Goal: Transaction & Acquisition: Purchase product/service

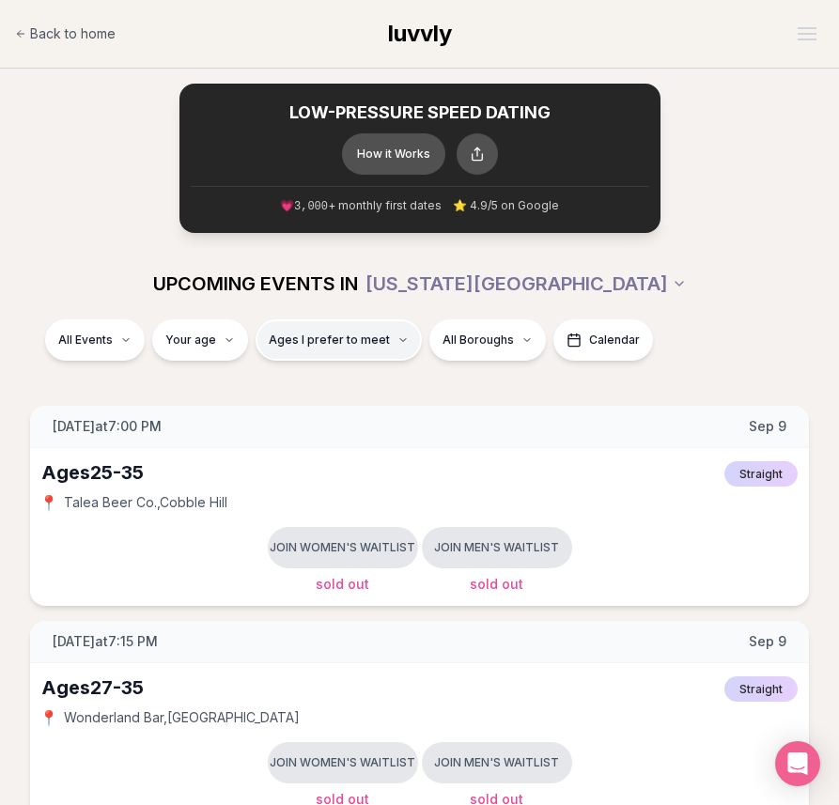
click at [376, 340] on span "Ages I prefer to meet" at bounding box center [329, 340] width 121 height 15
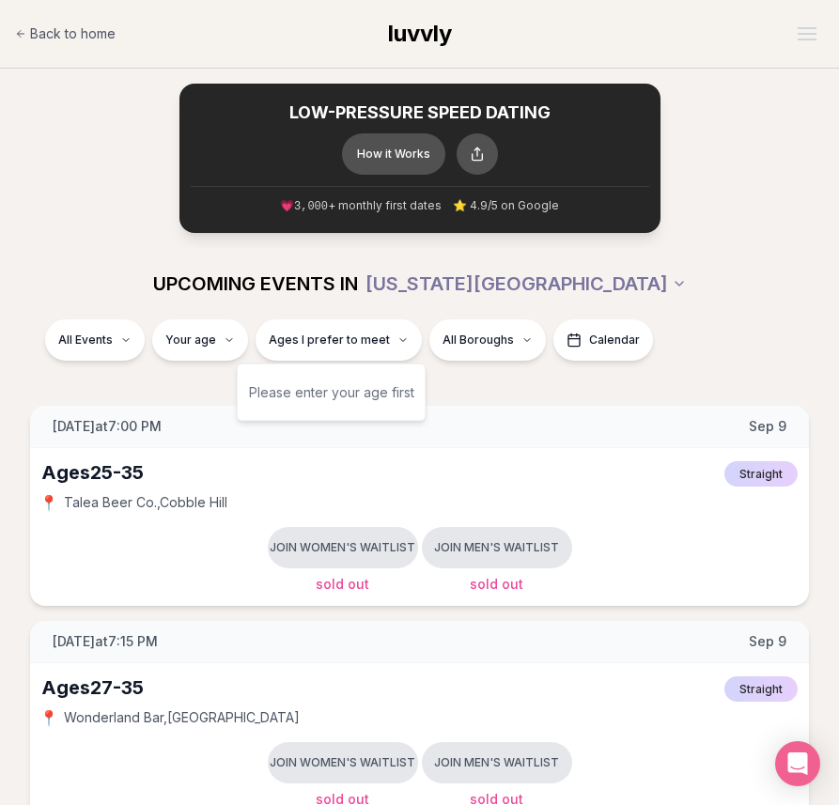
click at [359, 391] on div "Please enter your age first" at bounding box center [331, 393] width 165 height 34
click at [264, 406] on div "Please enter your age first" at bounding box center [331, 393] width 165 height 34
click at [290, 398] on div "Please enter your age first" at bounding box center [331, 393] width 165 height 34
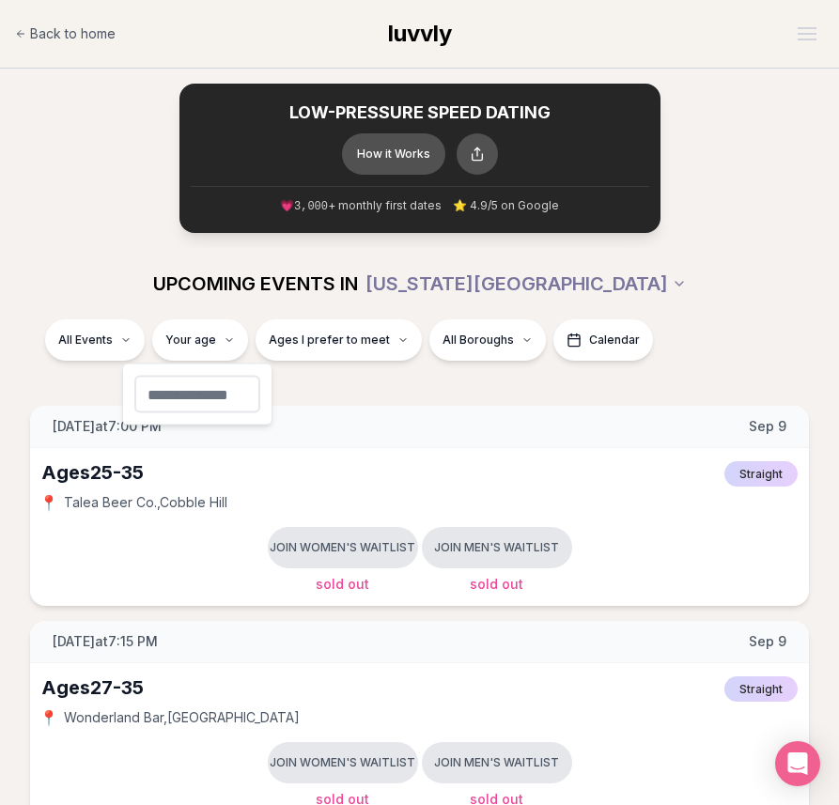
type input "**"
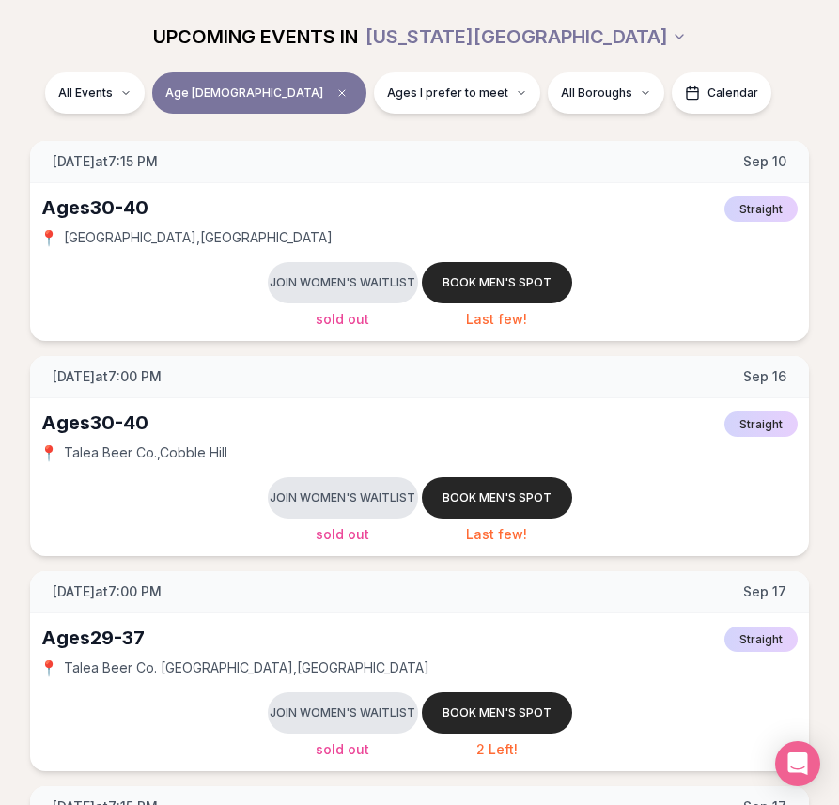
scroll to position [272, 0]
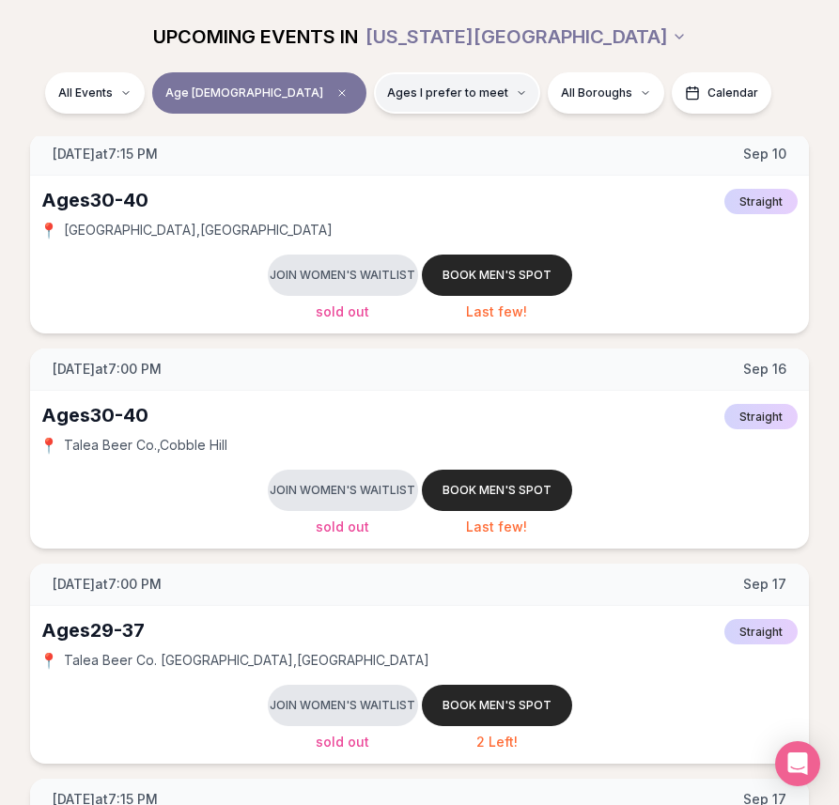
click at [387, 85] on span "Ages I prefer to meet" at bounding box center [447, 92] width 121 height 15
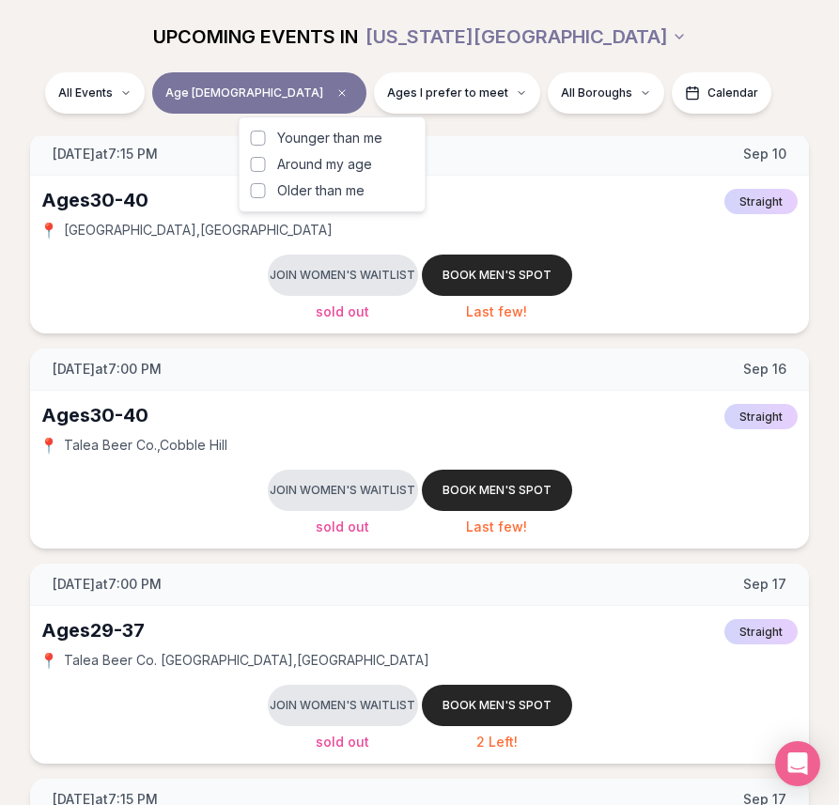
click at [333, 168] on span "Around my age" at bounding box center [324, 164] width 95 height 19
click at [266, 168] on button "Around my age" at bounding box center [258, 164] width 15 height 15
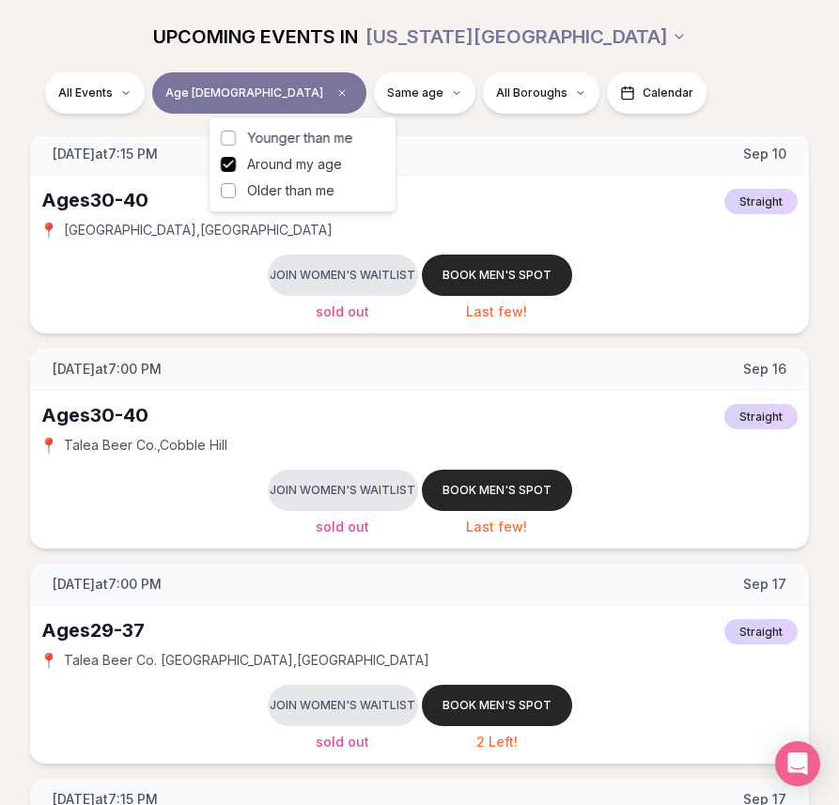
click at [310, 194] on span "Older than me" at bounding box center [290, 190] width 87 height 19
click at [236, 194] on button "Older than me" at bounding box center [228, 190] width 15 height 15
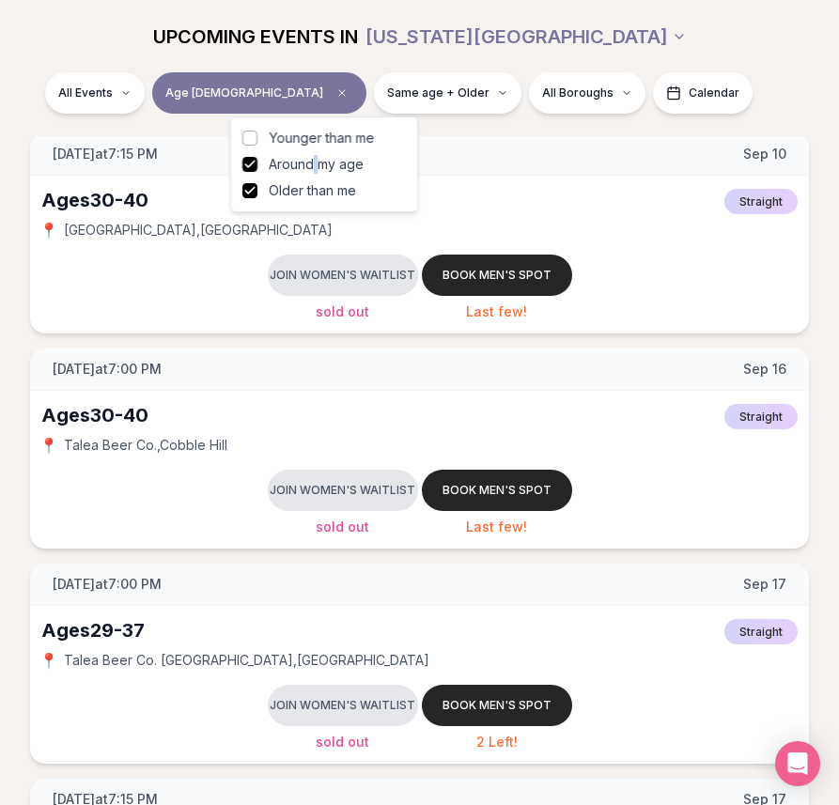
click at [316, 158] on span "Around my age" at bounding box center [316, 164] width 95 height 19
click at [456, 132] on div "All Events Age [DEMOGRAPHIC_DATA] Same age + Older All Boroughs Calendar" at bounding box center [419, 103] width 839 height 64
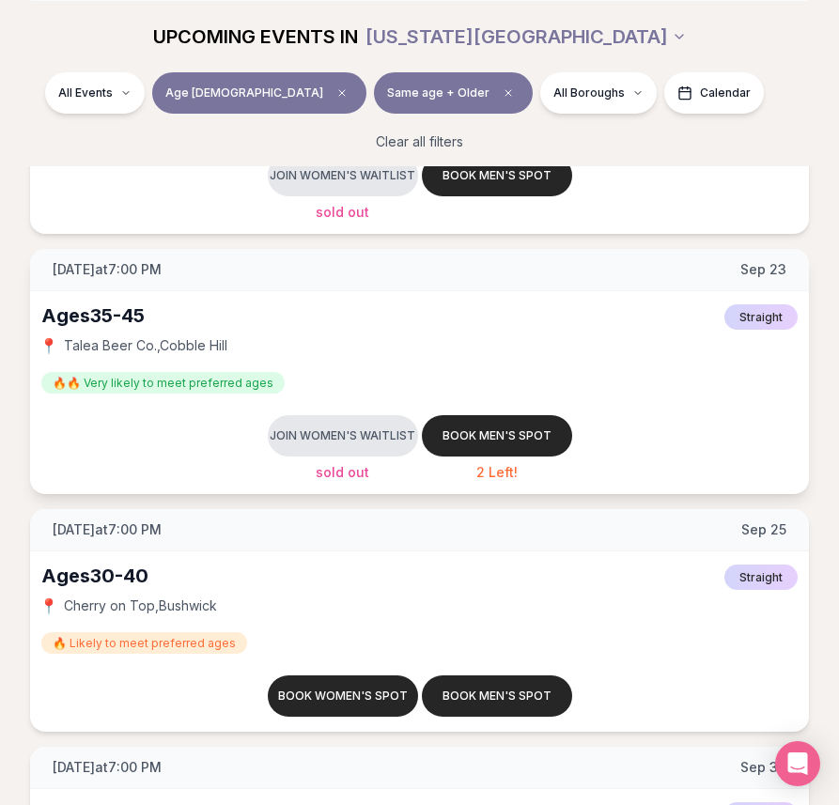
scroll to position [1188, 0]
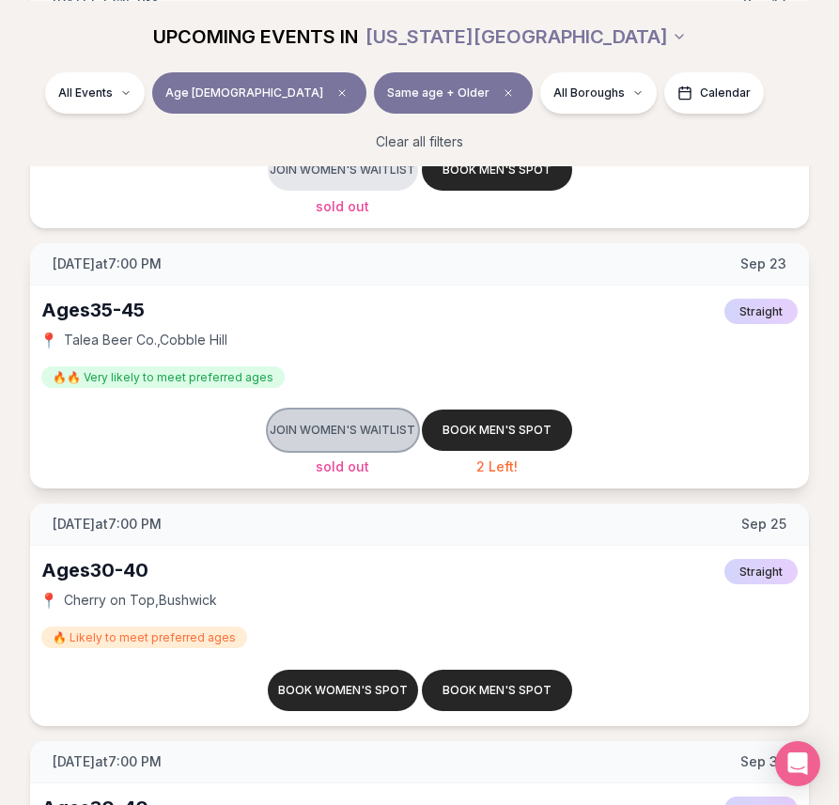
click at [373, 429] on button "Join women's waitlist" at bounding box center [343, 430] width 150 height 41
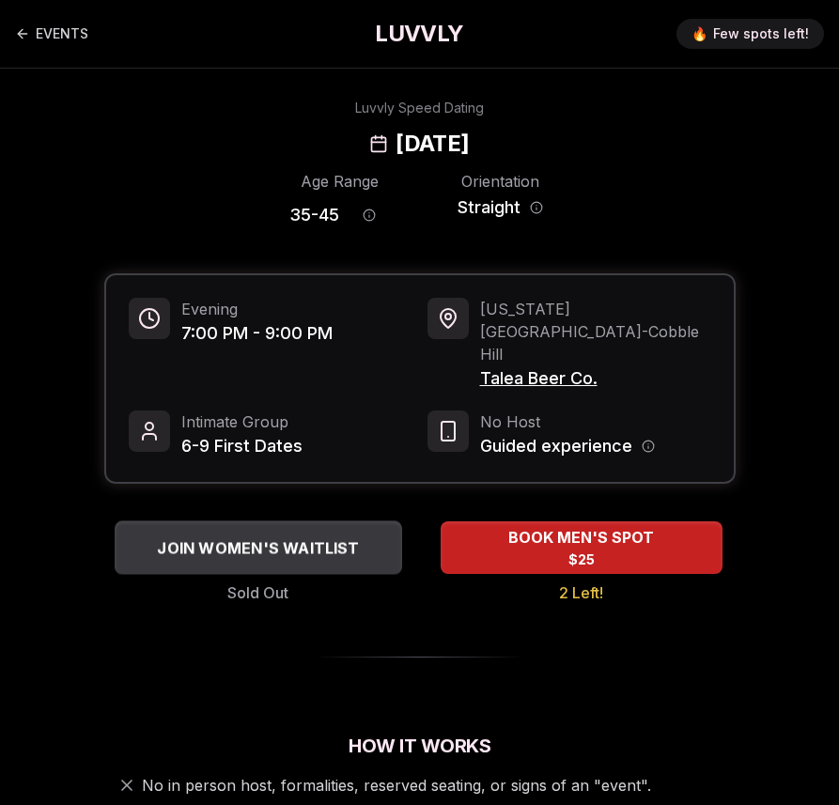
click at [348, 536] on span "JOIN WOMEN'S WAITLIST" at bounding box center [257, 547] width 209 height 23
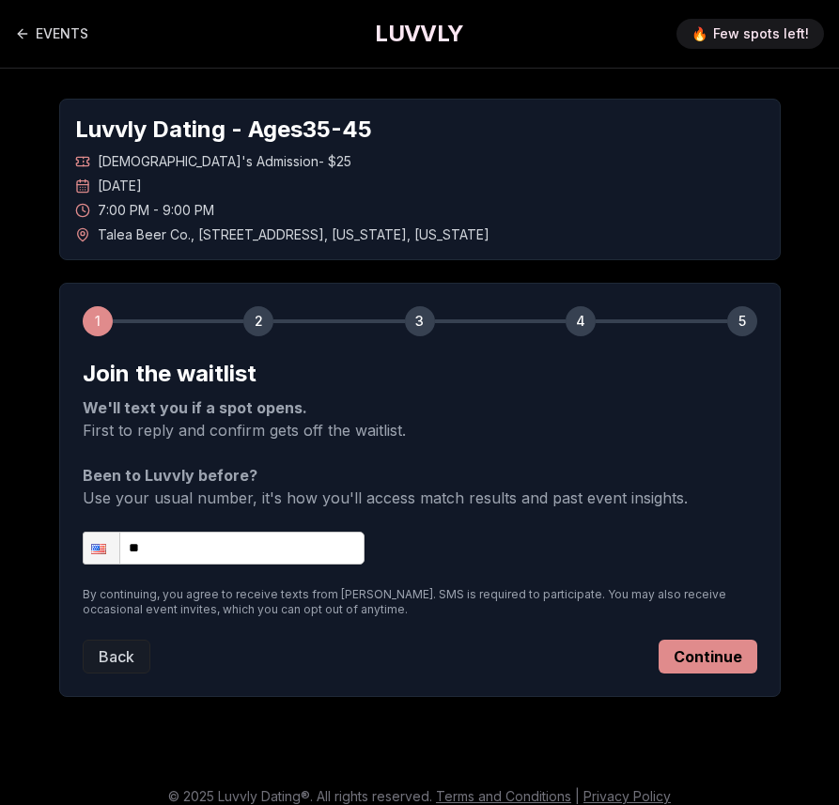
click at [727, 670] on button "Continue" at bounding box center [707, 657] width 99 height 34
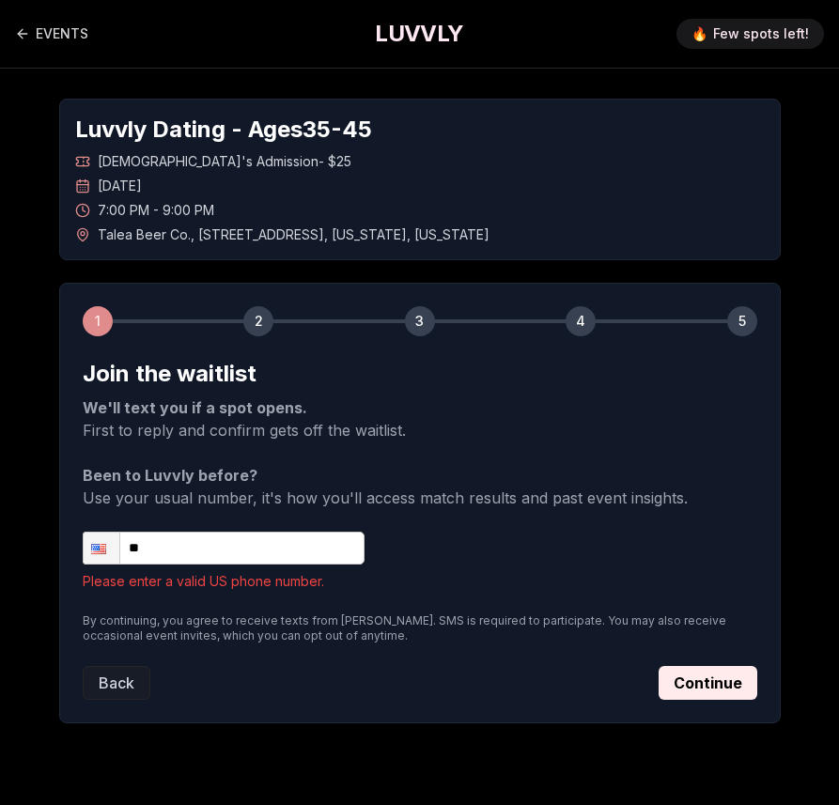
click at [255, 539] on input "**" at bounding box center [224, 548] width 282 height 33
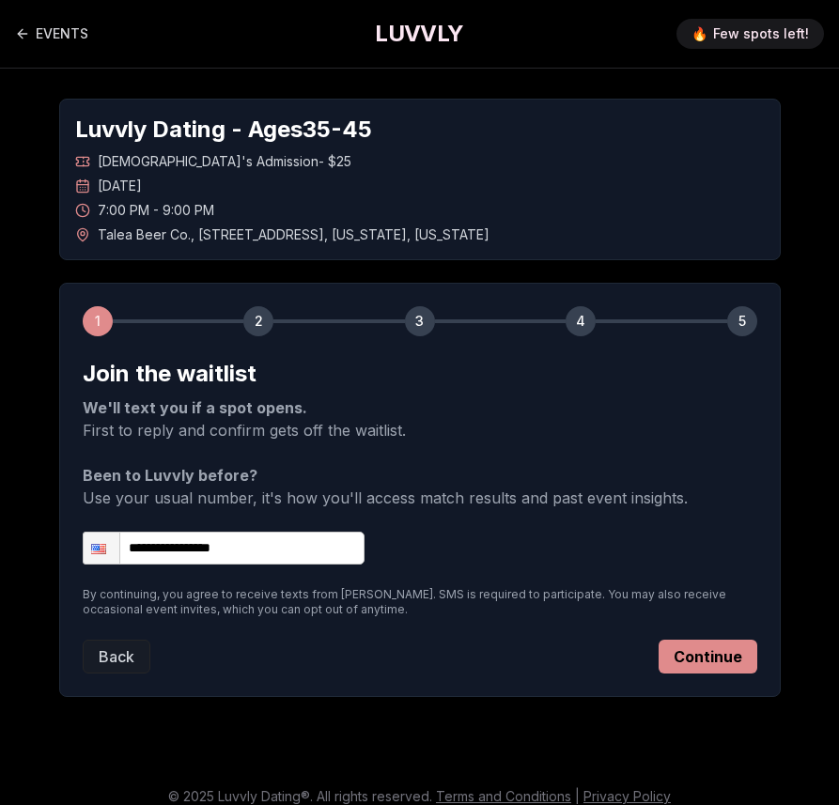
type input "**********"
click at [700, 650] on button "Continue" at bounding box center [707, 657] width 99 height 34
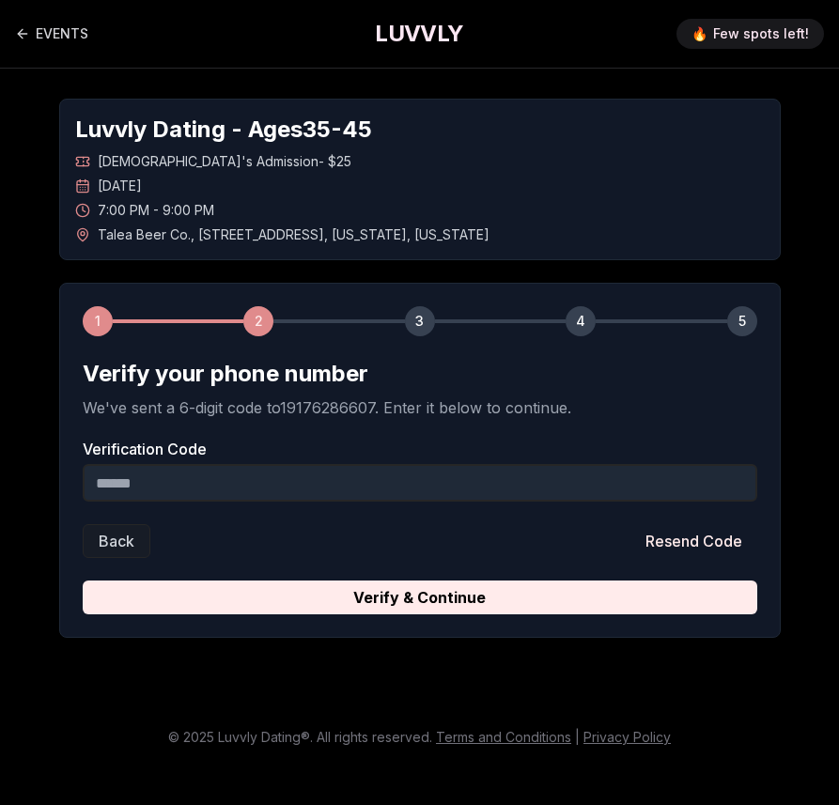
click at [470, 492] on input "Verification Code" at bounding box center [420, 483] width 674 height 38
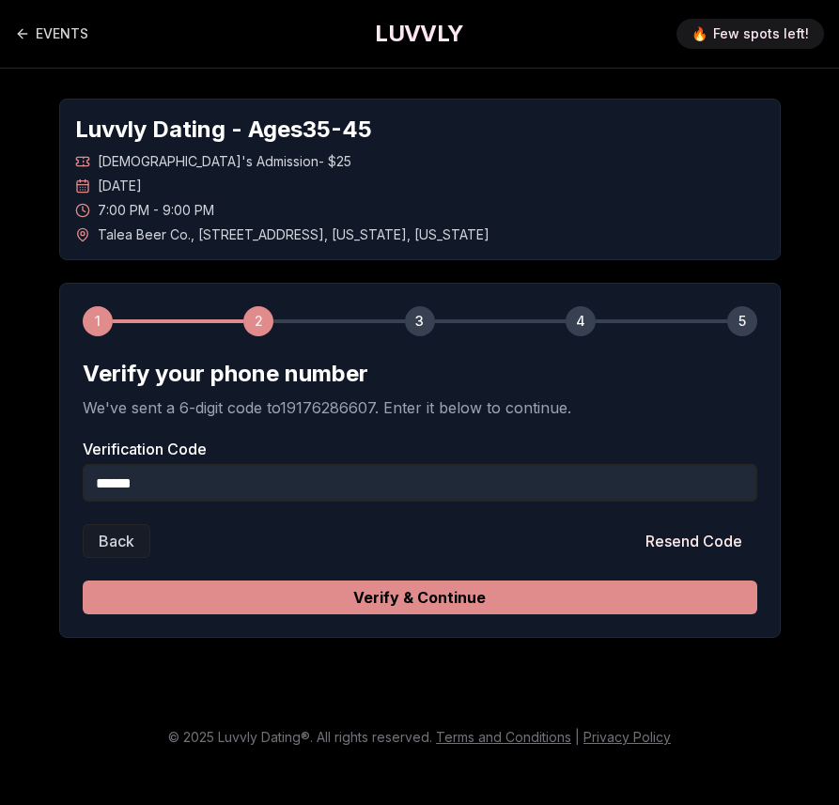
type input "******"
click at [559, 604] on button "Verify & Continue" at bounding box center [420, 597] width 674 height 34
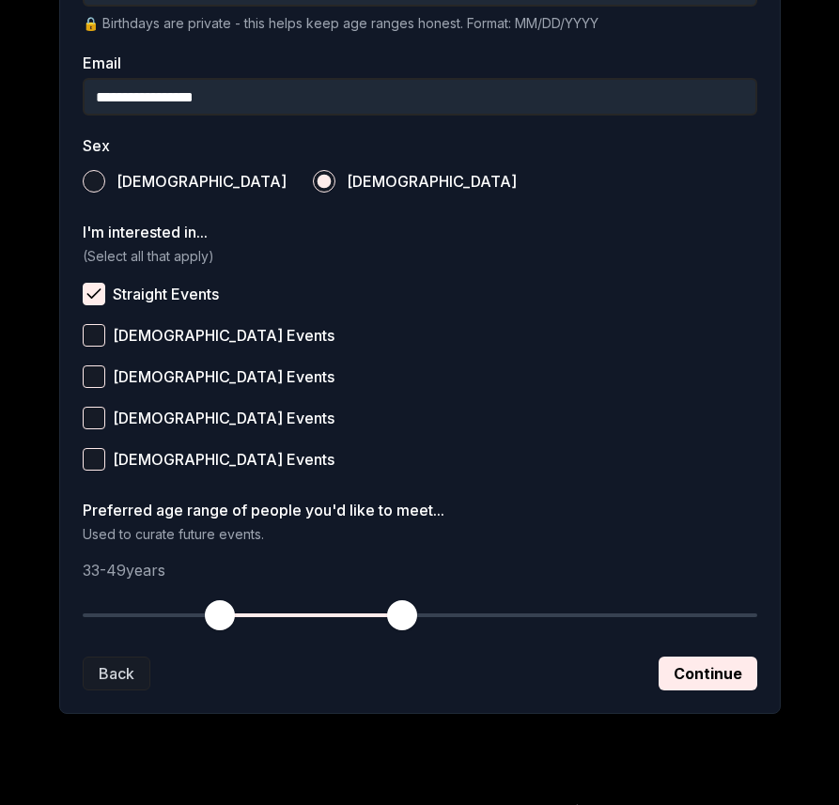
scroll to position [611, 0]
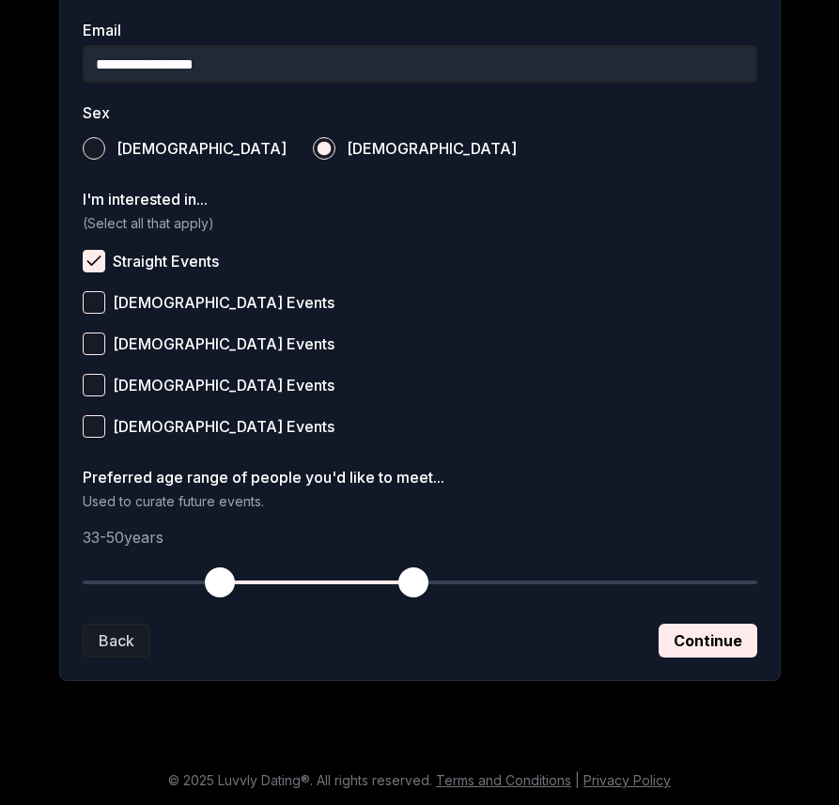
click at [410, 585] on span "button" at bounding box center [413, 582] width 30 height 30
click at [406, 585] on span "button" at bounding box center [402, 582] width 30 height 30
click at [673, 642] on button "Continue" at bounding box center [707, 641] width 99 height 34
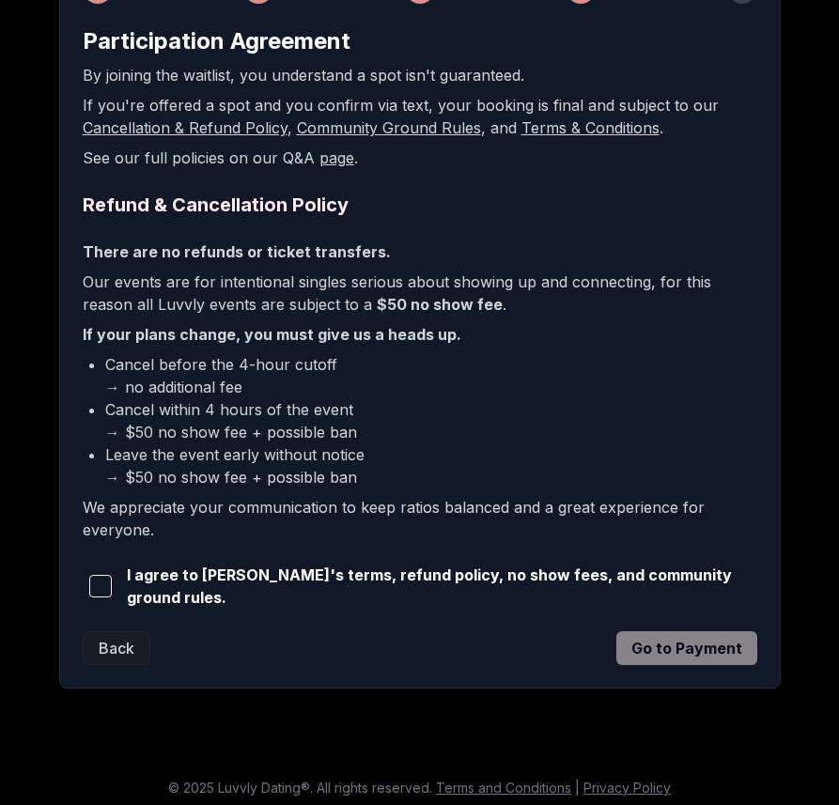
scroll to position [336, 0]
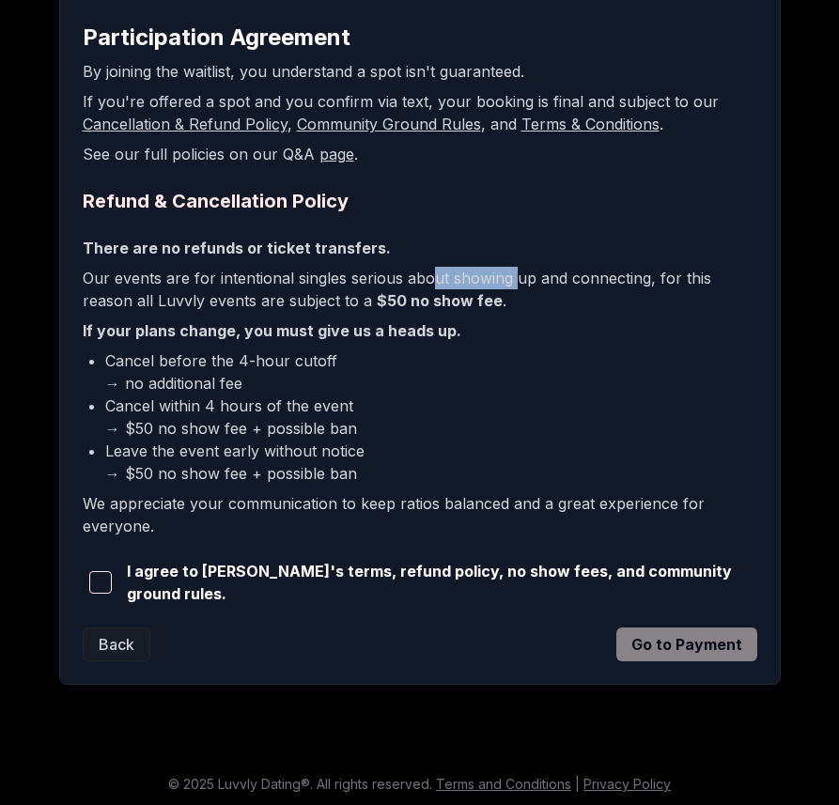
drag, startPoint x: 510, startPoint y: 288, endPoint x: 430, endPoint y: 270, distance: 82.0
click at [430, 270] on p "Our events are for intentional singles serious about showing up and connecting,…" at bounding box center [420, 289] width 674 height 45
drag, startPoint x: 224, startPoint y: 359, endPoint x: 426, endPoint y: 364, distance: 202.9
click at [426, 364] on li "Cancel before the 4-hour cutoff → no additional fee" at bounding box center [431, 371] width 652 height 45
drag, startPoint x: 198, startPoint y: 410, endPoint x: 408, endPoint y: 411, distance: 209.5
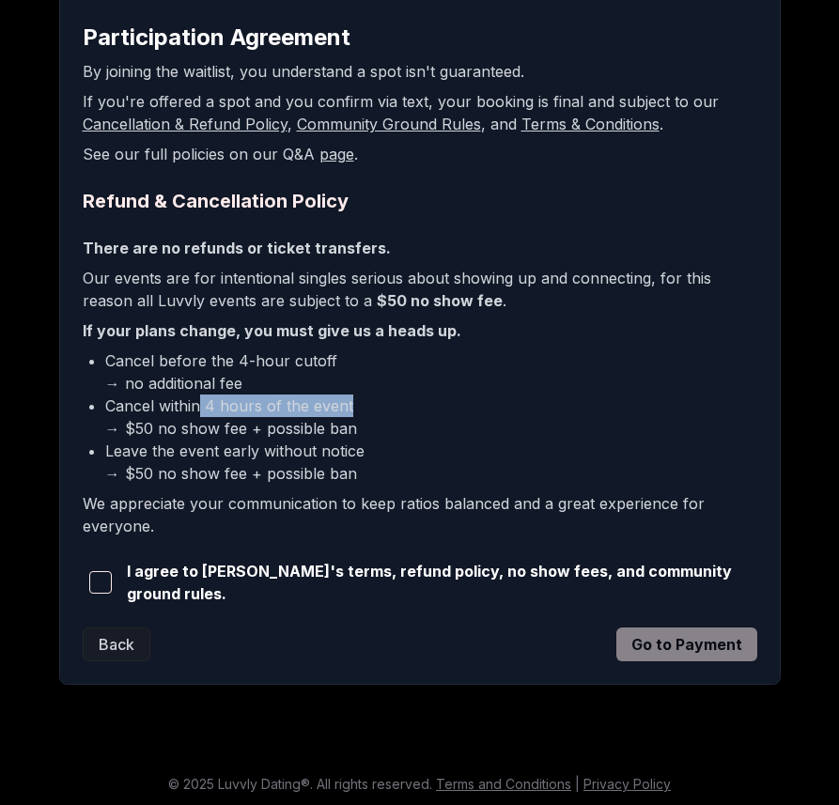
click at [408, 411] on li "Cancel within 4 hours of the event → $50 no show fee + possible ban" at bounding box center [431, 417] width 652 height 45
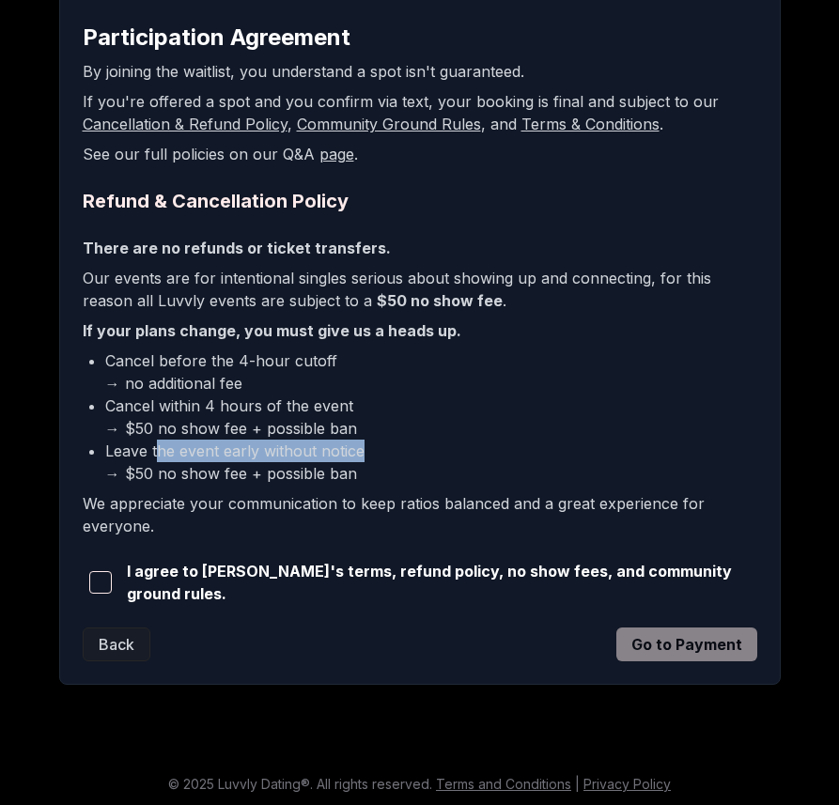
drag, startPoint x: 158, startPoint y: 452, endPoint x: 624, endPoint y: 441, distance: 466.0
click at [624, 441] on li "Leave the event early without notice → $50 no show fee + possible ban" at bounding box center [431, 462] width 652 height 45
click at [96, 579] on span "button" at bounding box center [100, 582] width 23 height 23
click at [738, 642] on button "Go to Payment" at bounding box center [686, 644] width 141 height 34
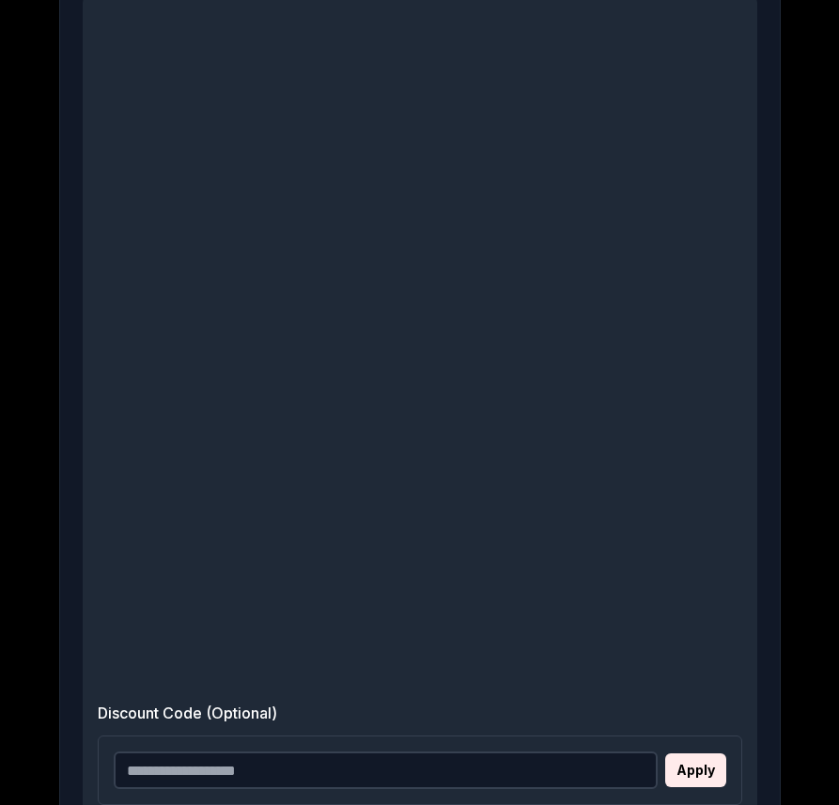
scroll to position [484, 0]
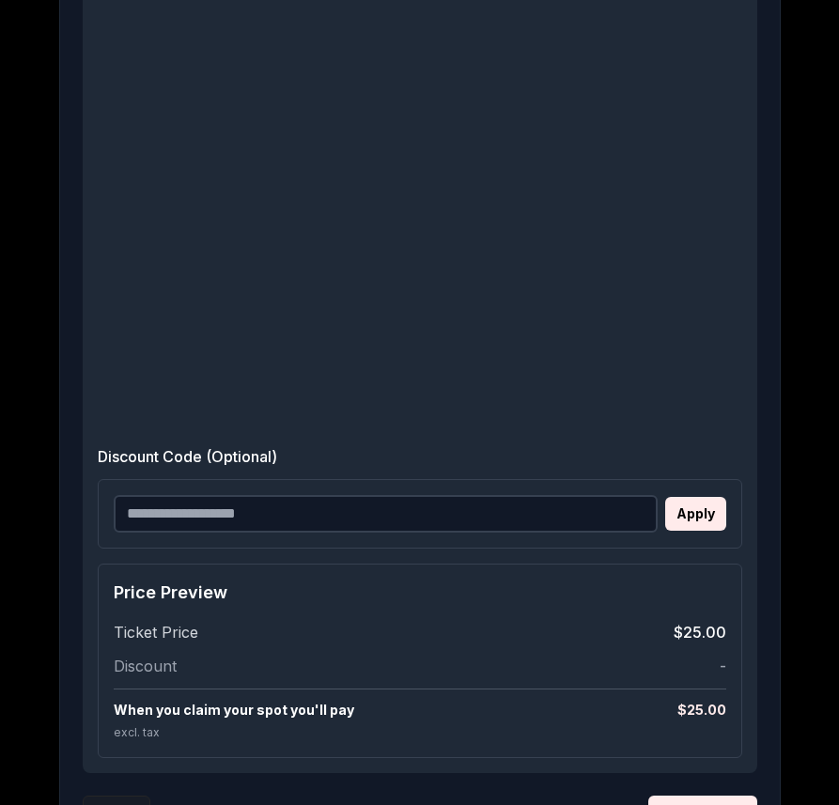
click at [348, 518] on input "Discount Code (Optional)" at bounding box center [386, 514] width 544 height 38
paste input "**********"
type input "**********"
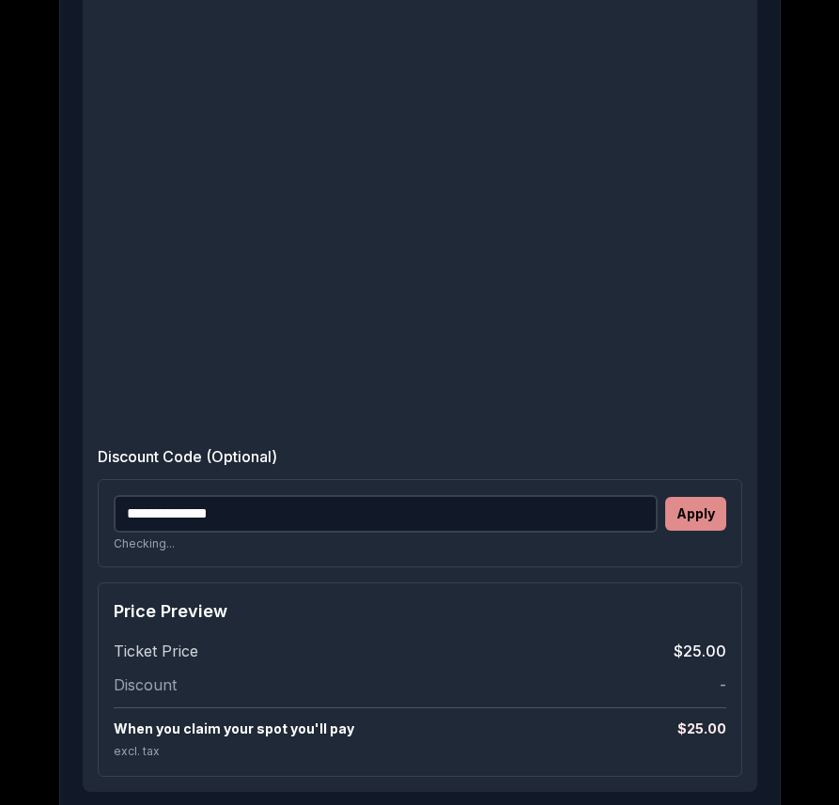
click at [710, 525] on button "Apply" at bounding box center [695, 514] width 61 height 34
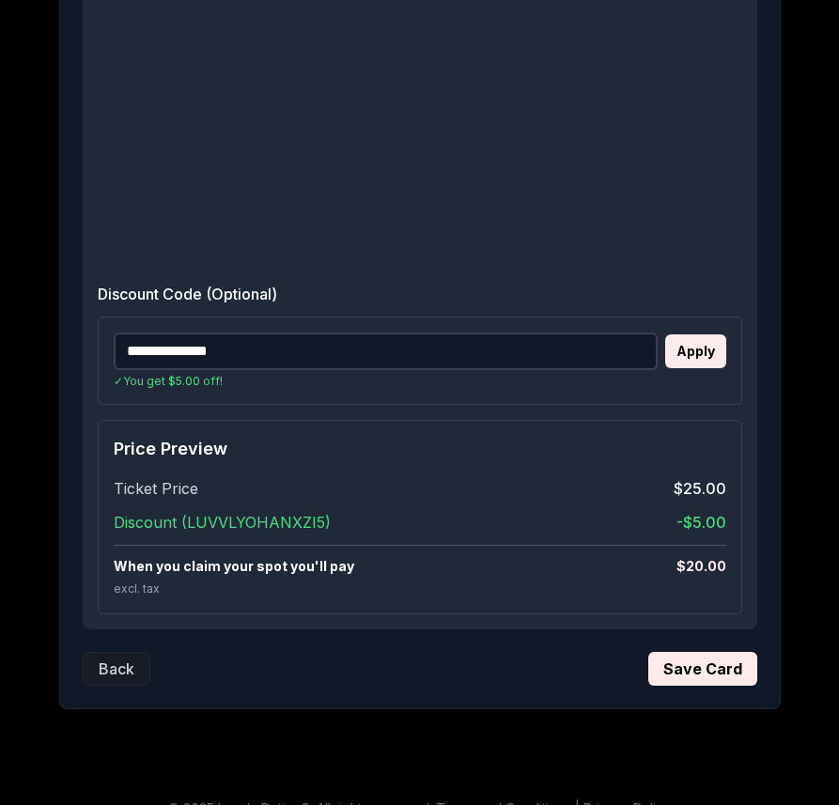
scroll to position [673, 0]
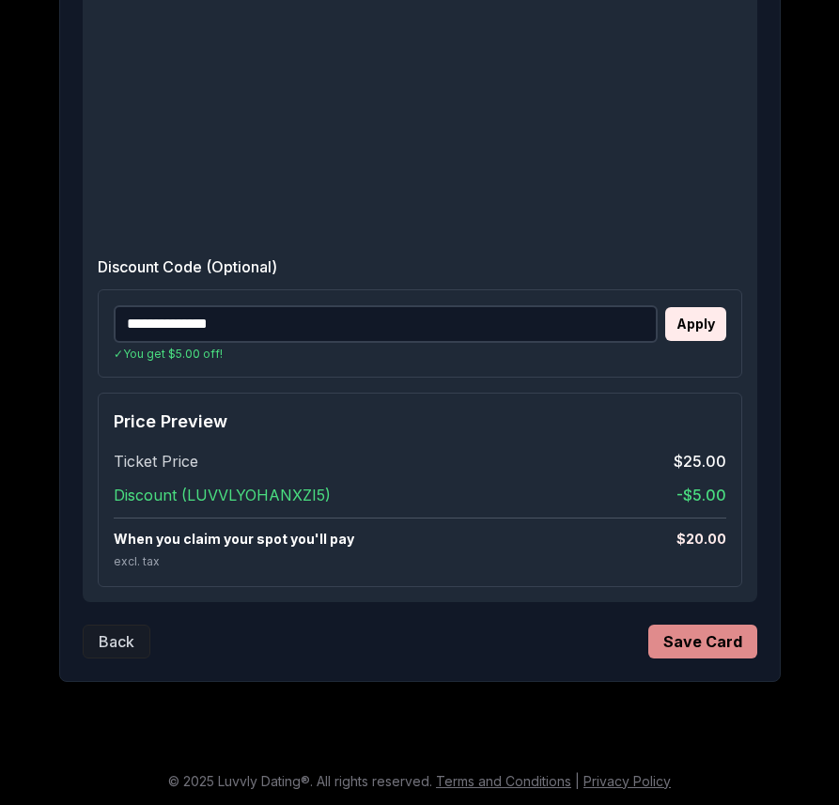
click at [730, 648] on button "Save Card" at bounding box center [702, 642] width 109 height 34
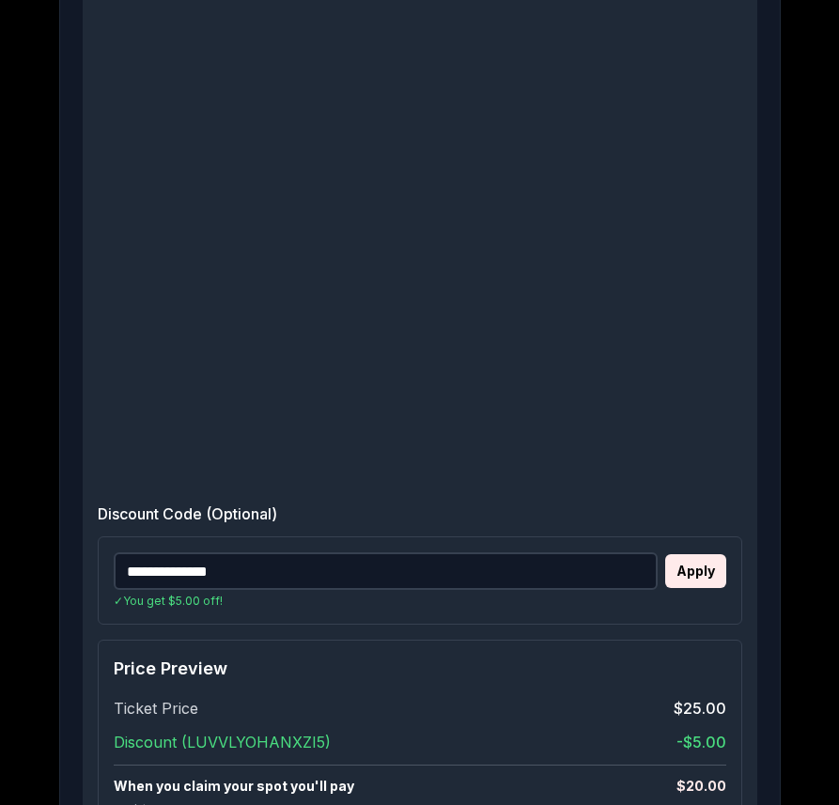
scroll to position [666, 0]
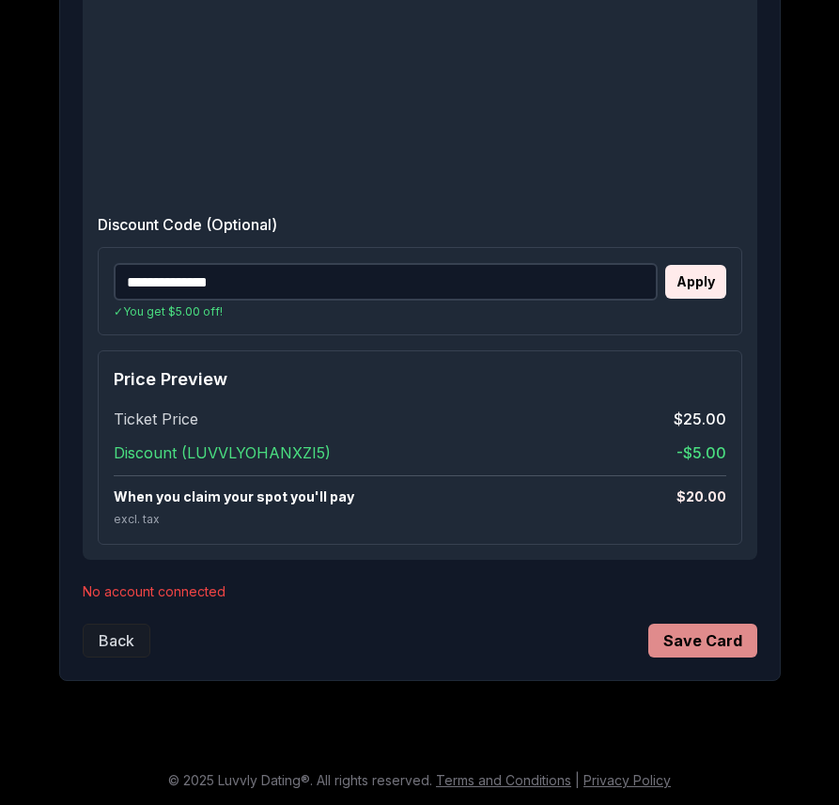
click at [716, 643] on button "Save Card" at bounding box center [702, 641] width 109 height 34
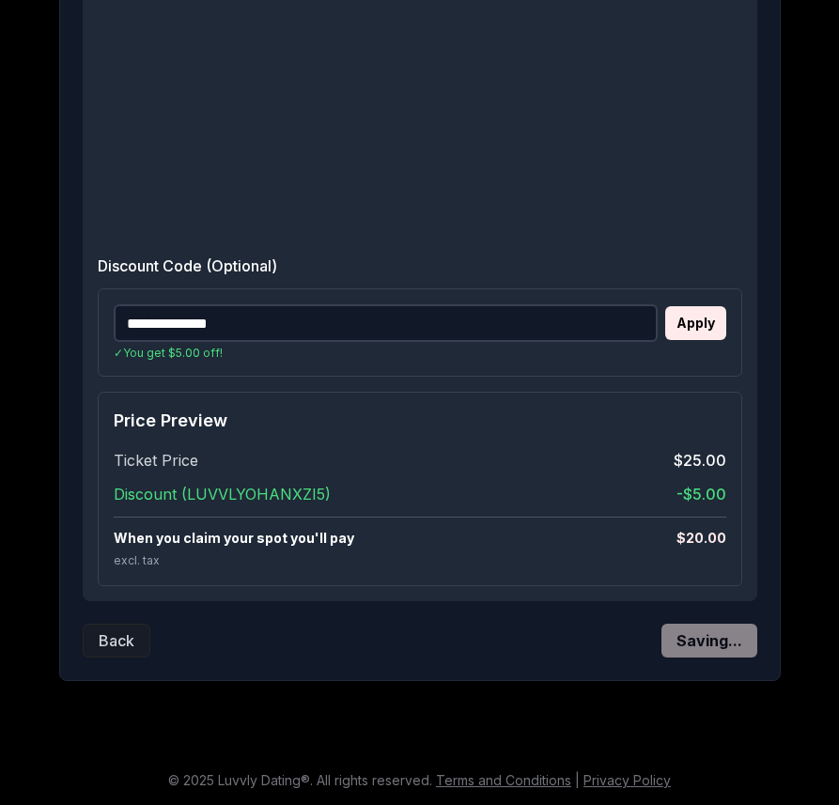
scroll to position [0, 0]
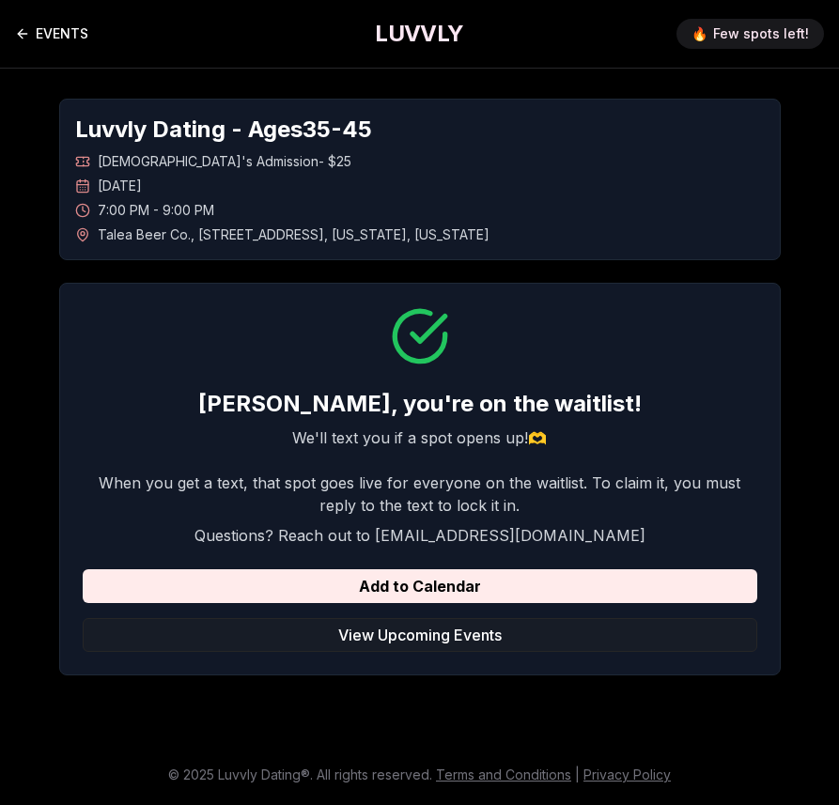
click at [24, 34] on icon "Back to events" at bounding box center [22, 34] width 8 height 0
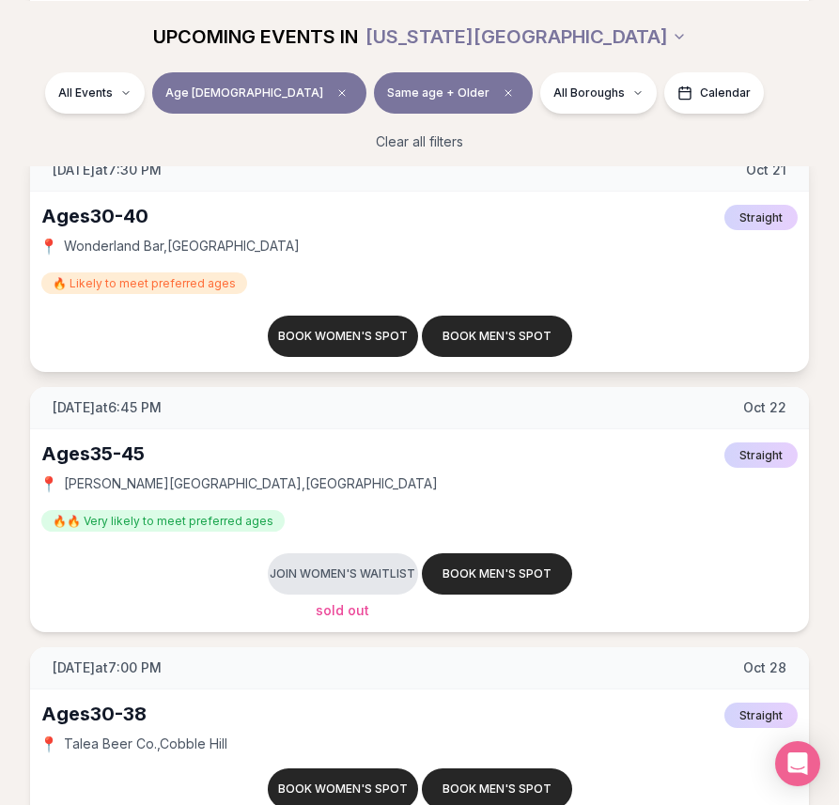
scroll to position [5177, 0]
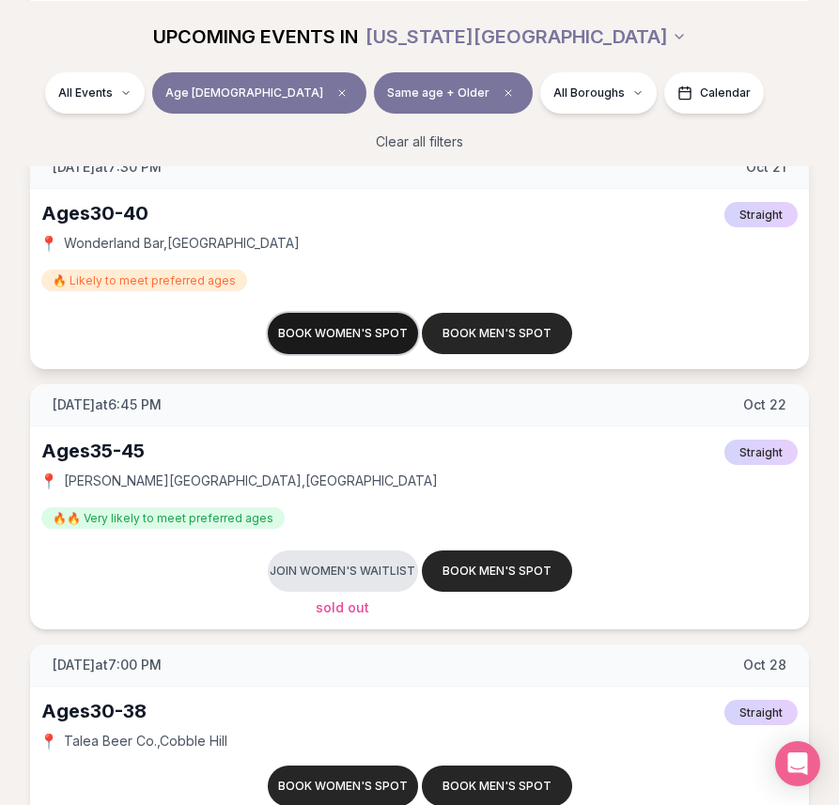
click at [323, 326] on button "Book women's spot" at bounding box center [343, 333] width 150 height 41
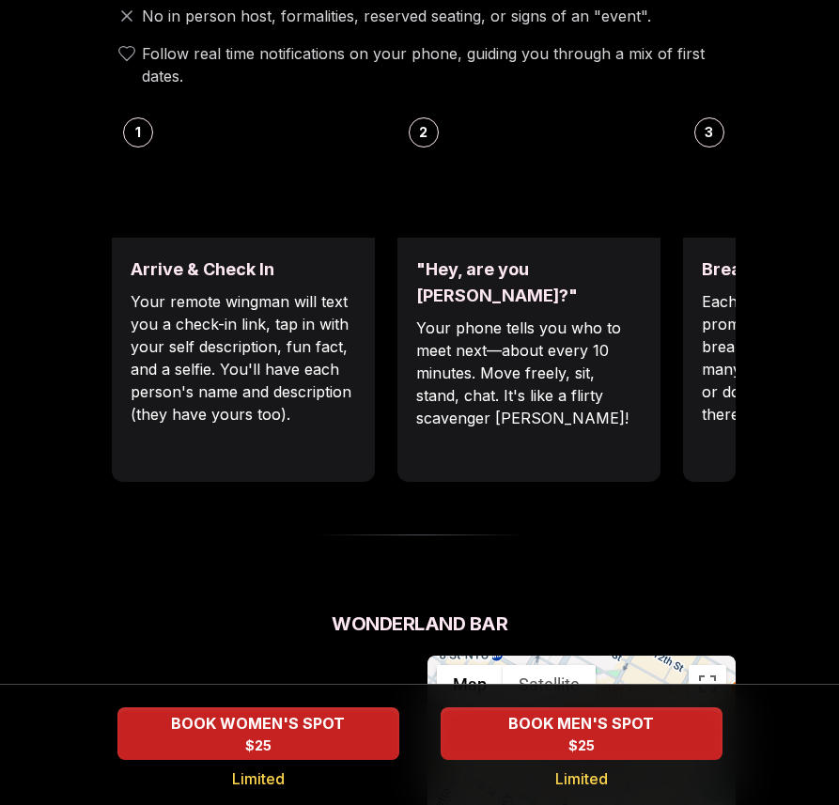
scroll to position [767, 0]
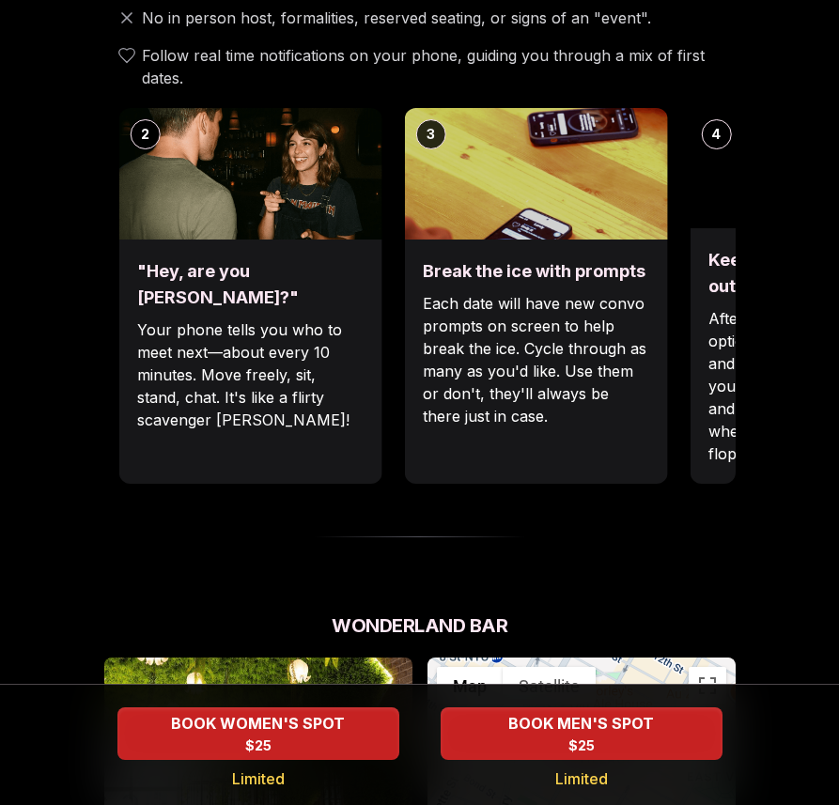
click at [298, 394] on div ""Hey, are you [PERSON_NAME]?" Your phone tells you who to meet next—about every…" at bounding box center [249, 362] width 263 height 244
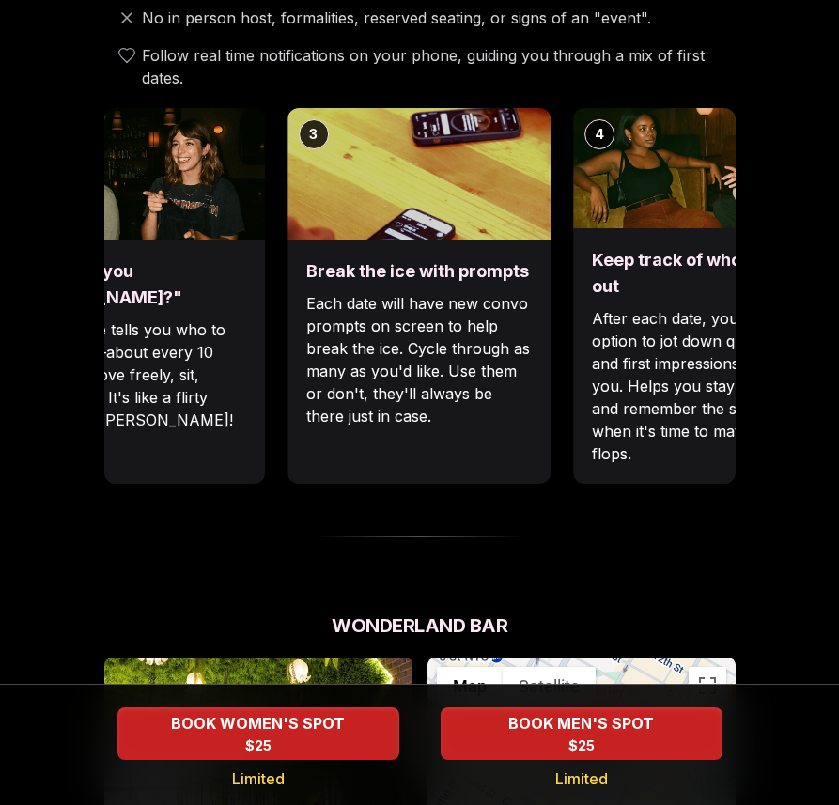
click at [382, 411] on div "Break the ice with prompts Each date will have new convo prompts on screen to h…" at bounding box center [418, 362] width 263 height 244
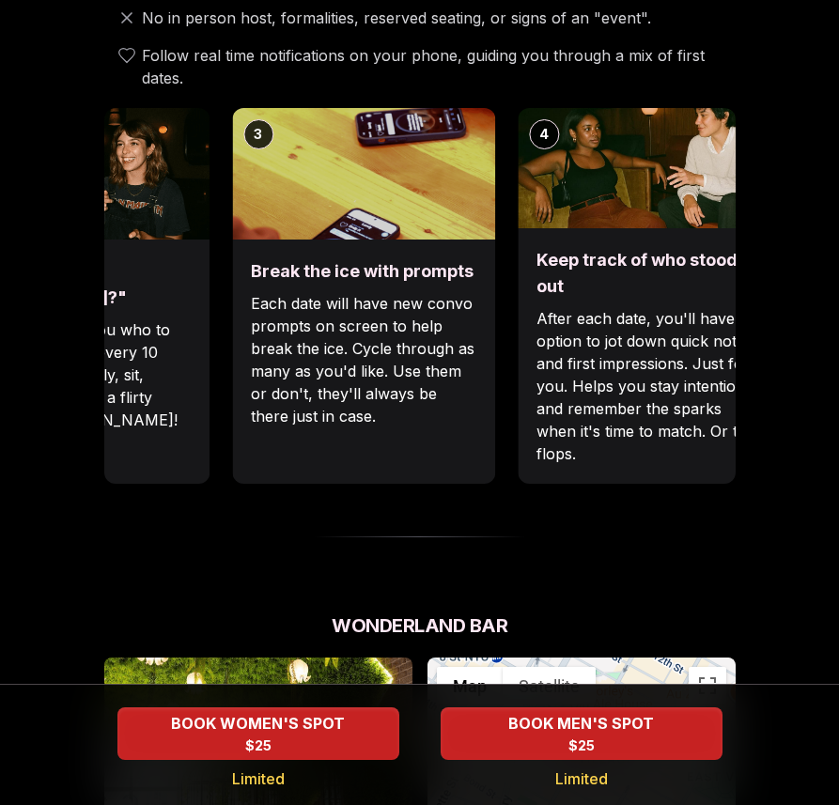
click at [278, 414] on div "Break the ice with prompts Each date will have new convo prompts on screen to h…" at bounding box center [363, 362] width 263 height 244
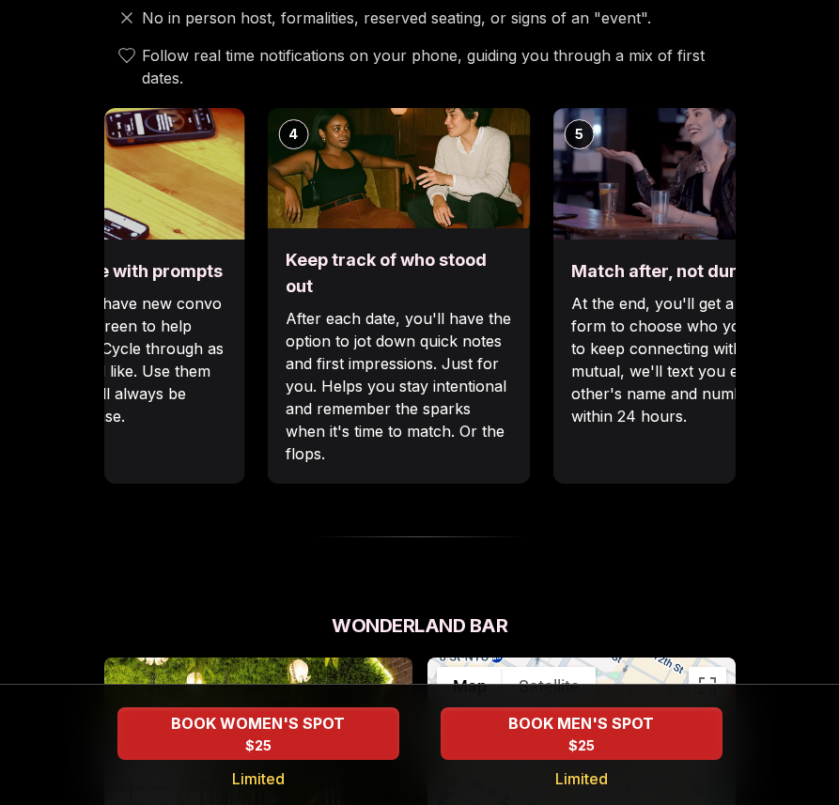
click at [136, 412] on div "Break the ice with prompts Each date will have new convo prompts on screen to h…" at bounding box center [112, 362] width 263 height 244
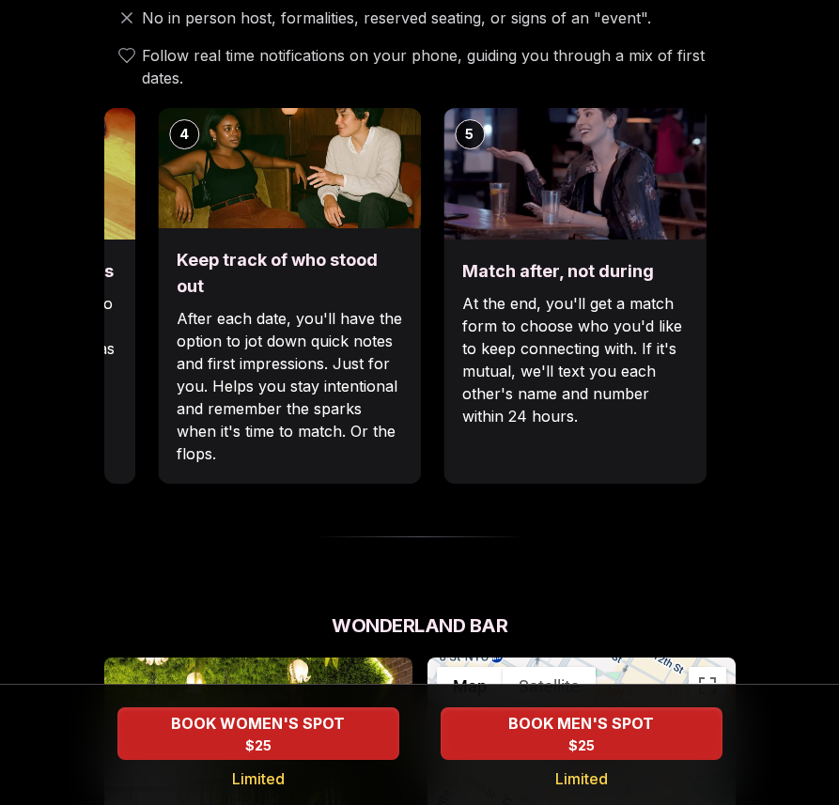
click at [256, 429] on div "Keep track of who stood out After each date, you'll have the option to jot down…" at bounding box center [289, 355] width 263 height 255
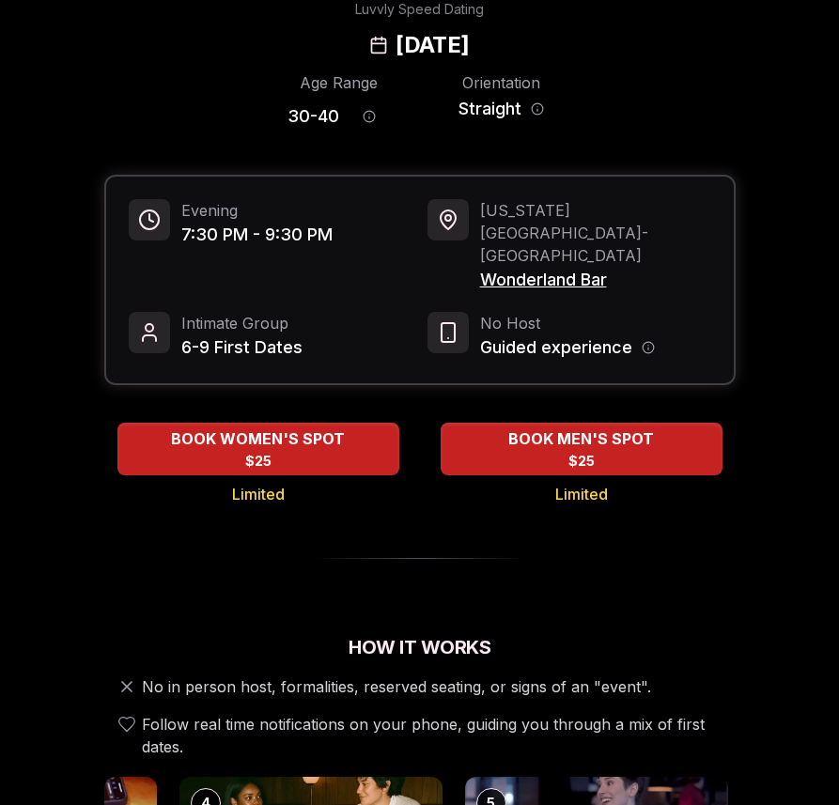
scroll to position [0, 0]
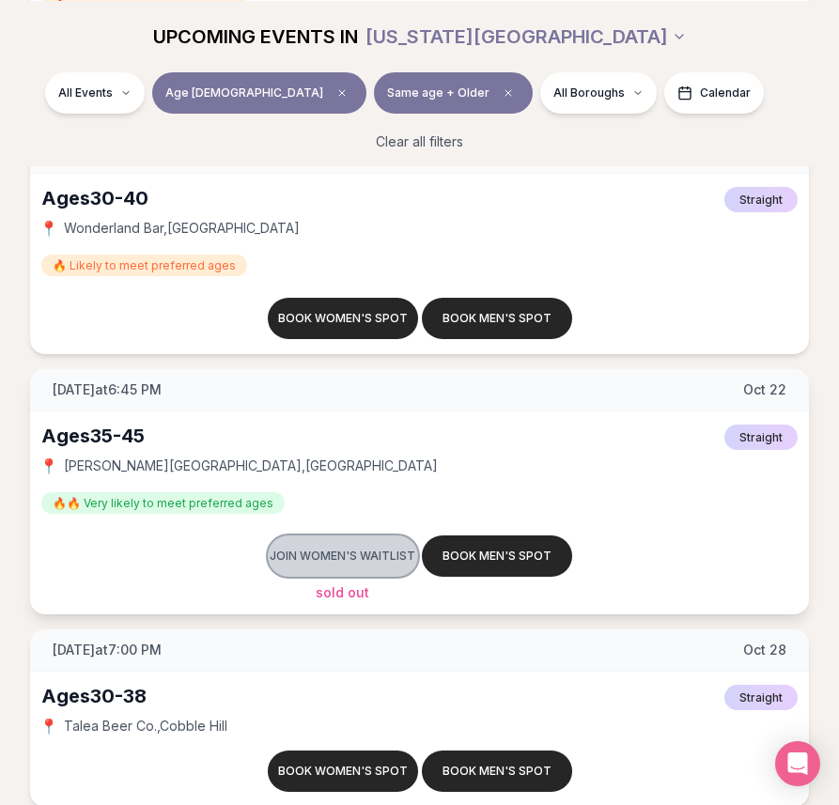
scroll to position [5191, 0]
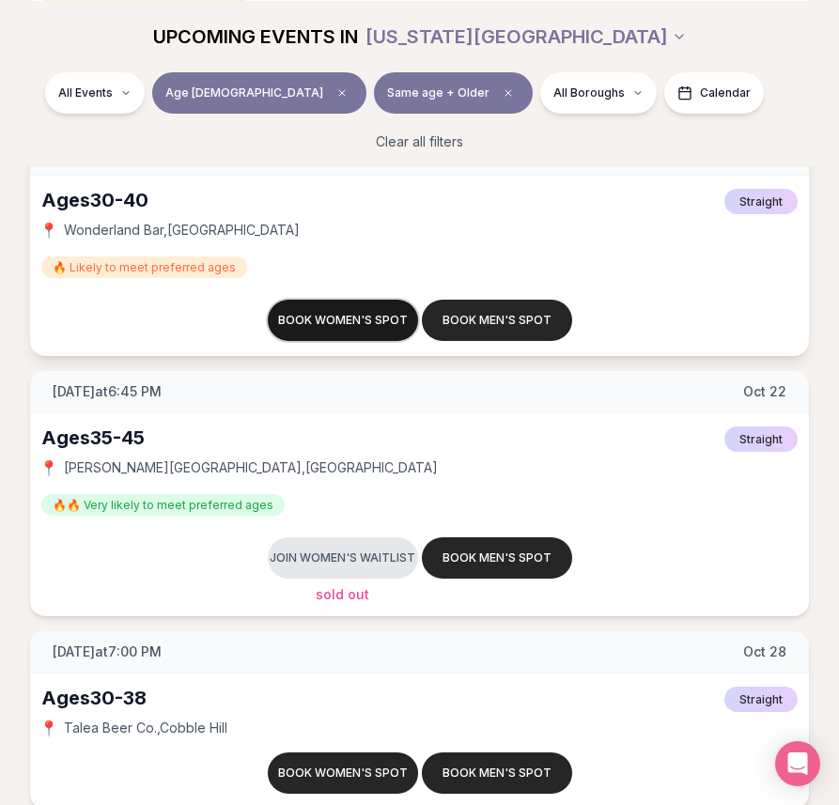
click at [301, 306] on button "Book women's spot" at bounding box center [343, 320] width 150 height 41
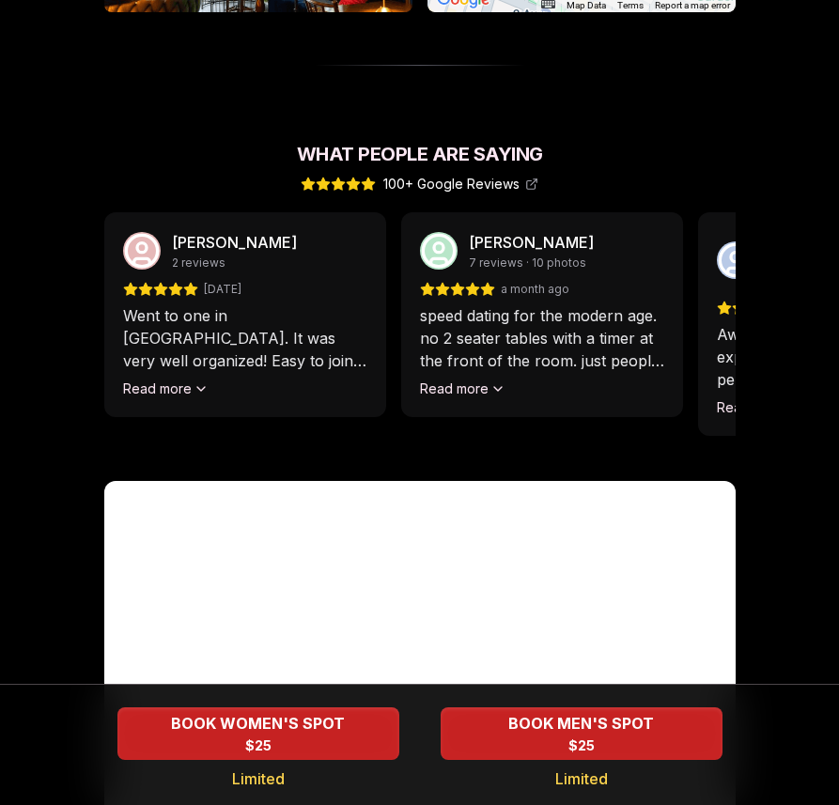
scroll to position [1627, 0]
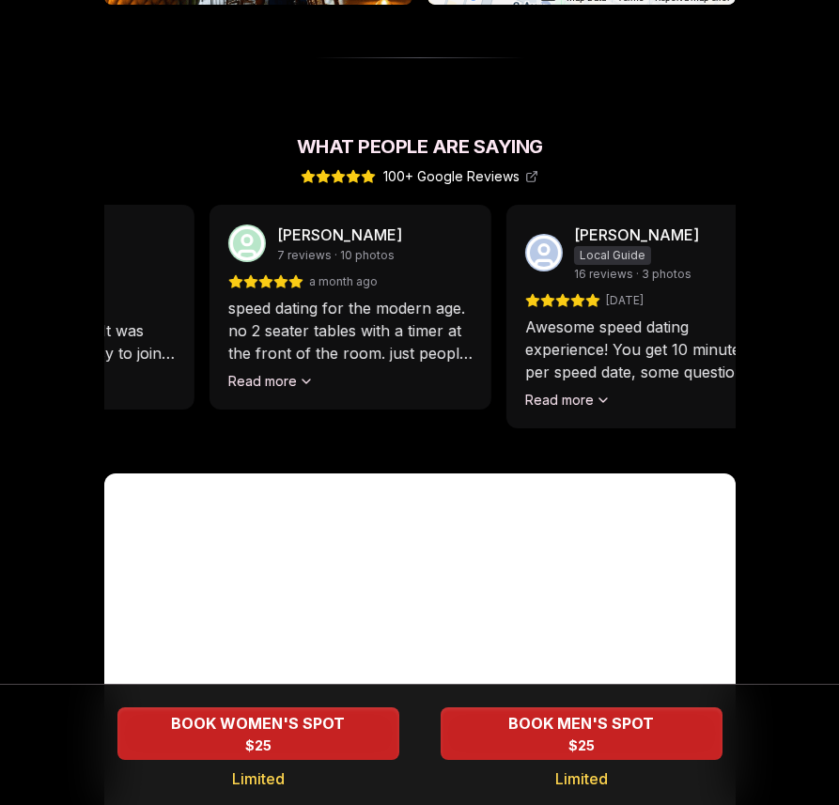
click at [403, 366] on div "[PERSON_NAME] 2 reviews [DATE] Went to one in [GEOGRAPHIC_DATA]. It was very we…" at bounding box center [227, 328] width 631 height 246
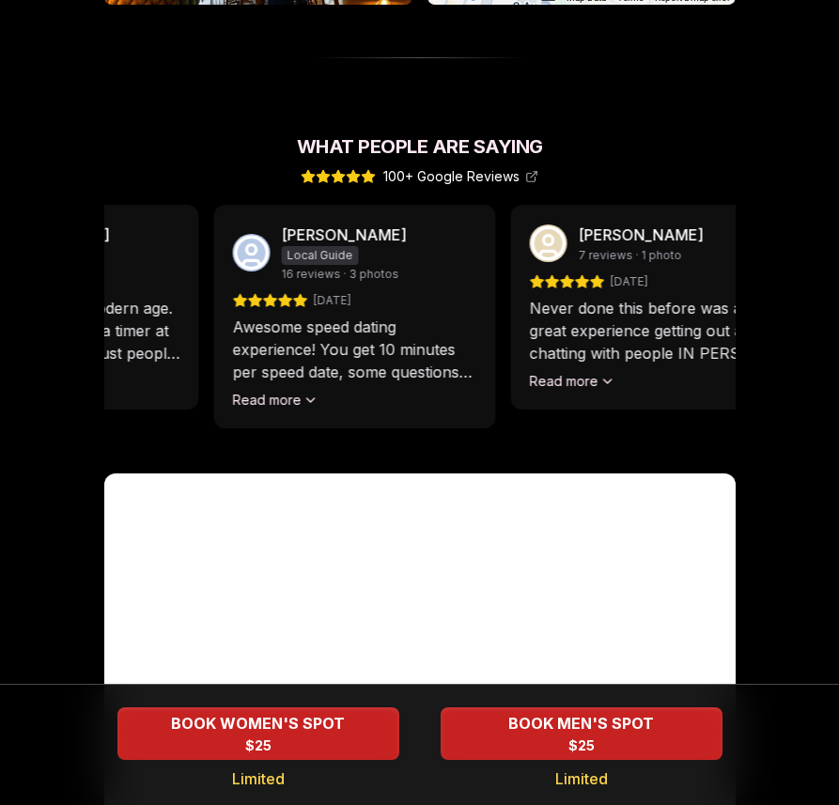
click at [424, 365] on div "[PERSON_NAME] Local Guide 16 reviews · 3 photos [DATE] Awesome speed dating exp…" at bounding box center [354, 317] width 282 height 224
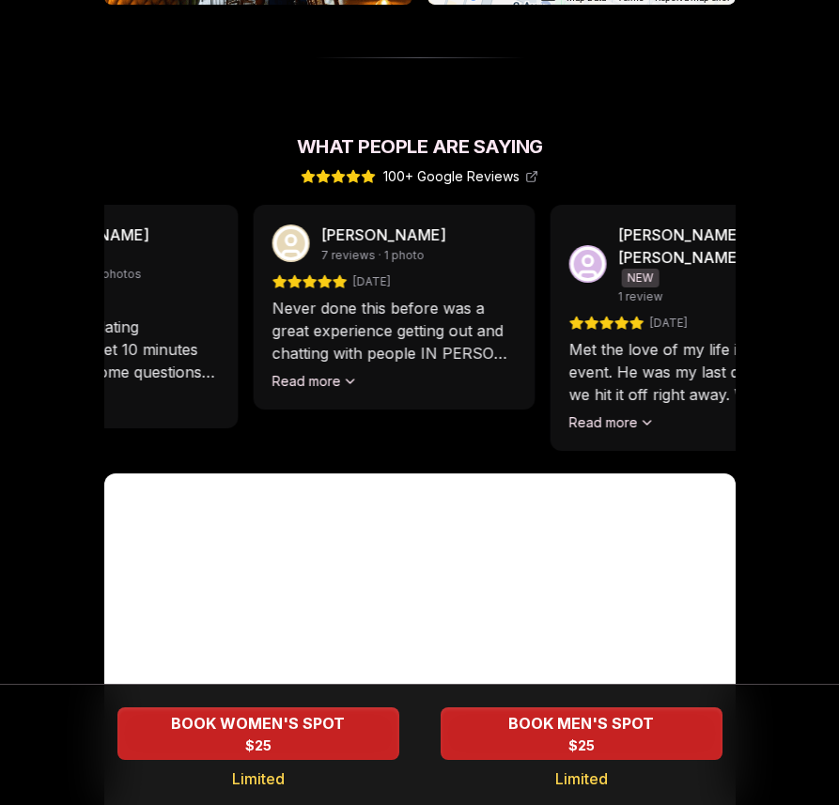
click at [403, 364] on div "[PERSON_NAME] 2 reviews [DATE] Went to one in [GEOGRAPHIC_DATA]. It was very we…" at bounding box center [419, 328] width 631 height 246
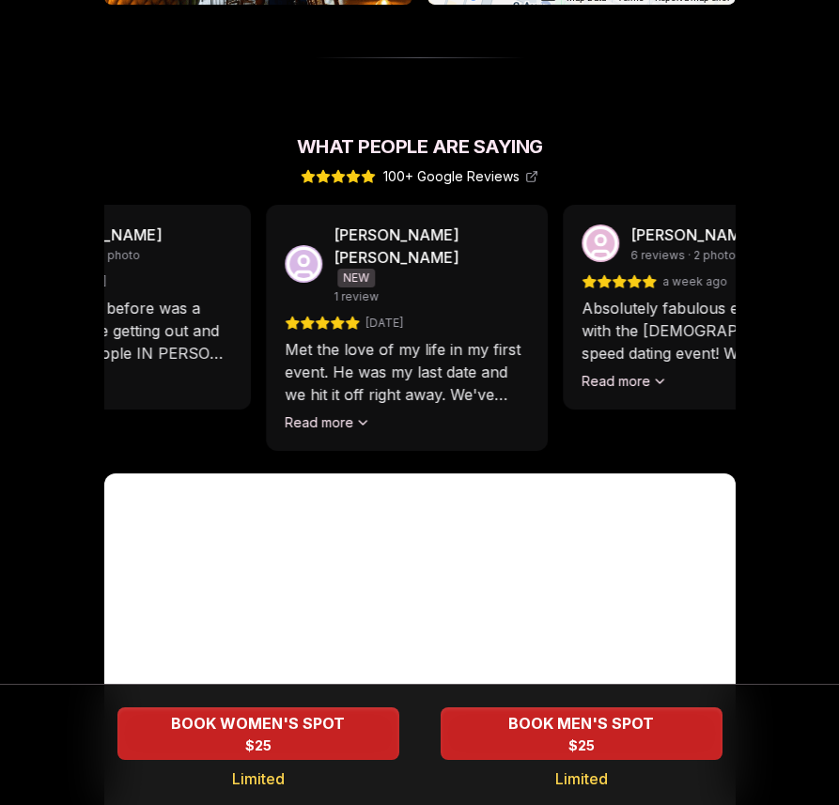
click at [517, 396] on div "[PERSON_NAME] [PERSON_NAME] NEW 1 review [DATE] Met the love of my life in my f…" at bounding box center [407, 328] width 282 height 246
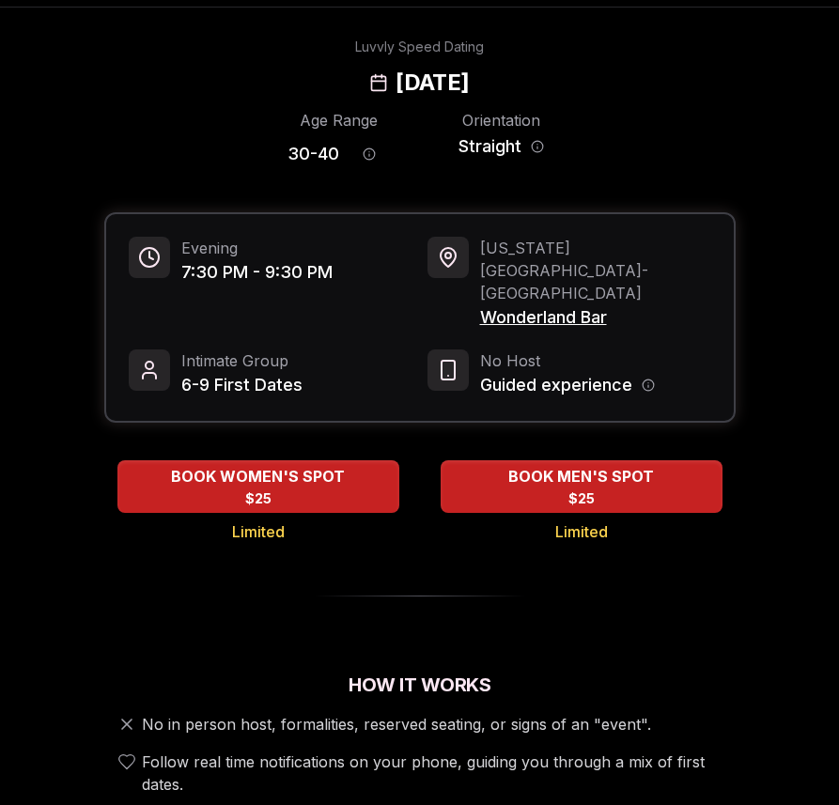
scroll to position [0, 0]
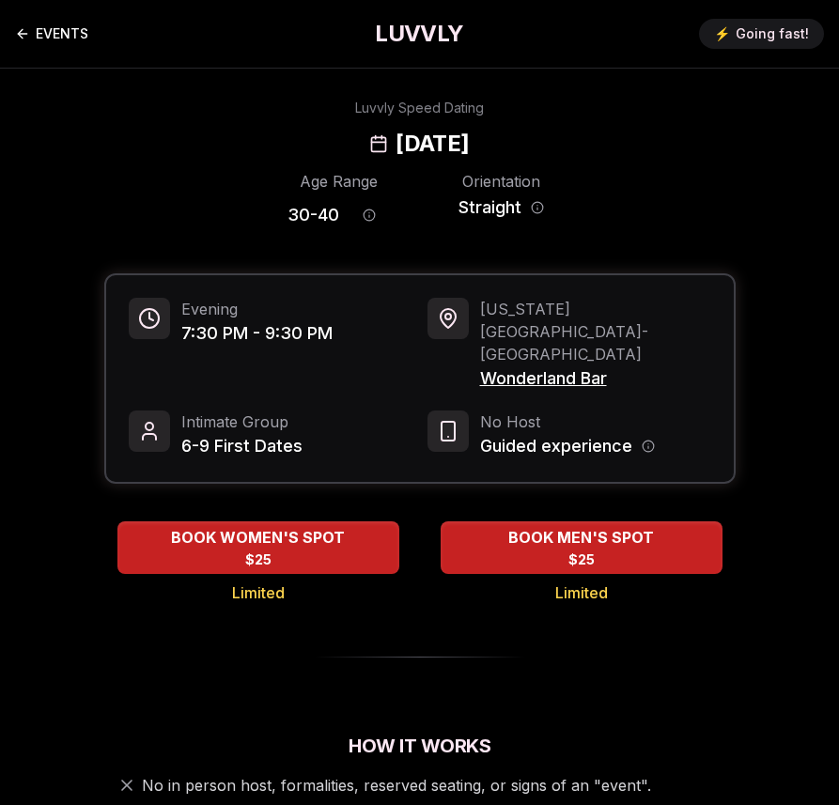
click at [26, 37] on icon "Back to events" at bounding box center [22, 33] width 15 height 15
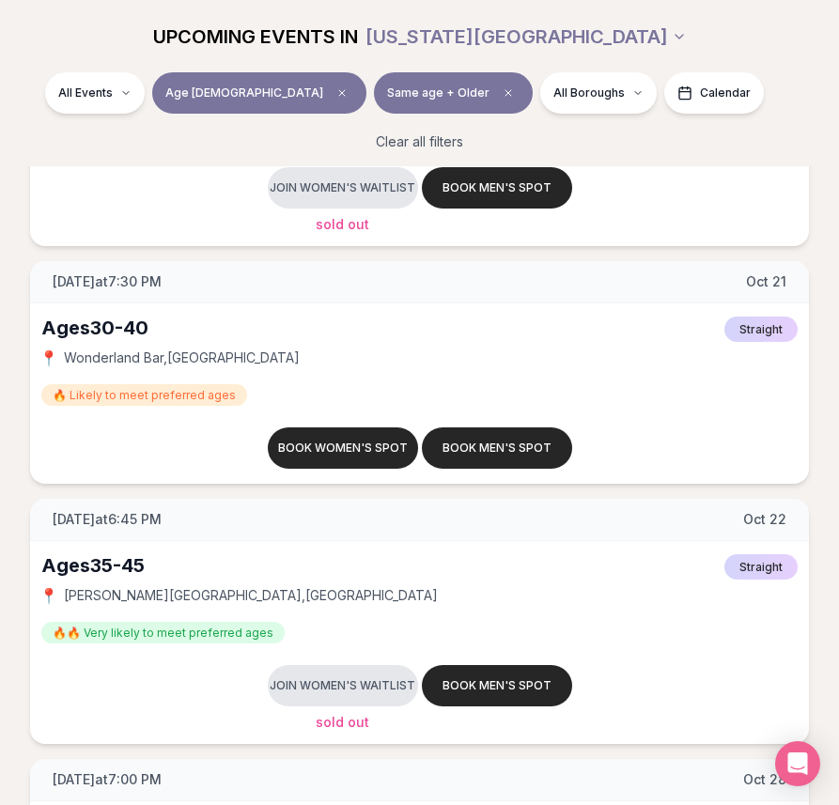
scroll to position [5041, 0]
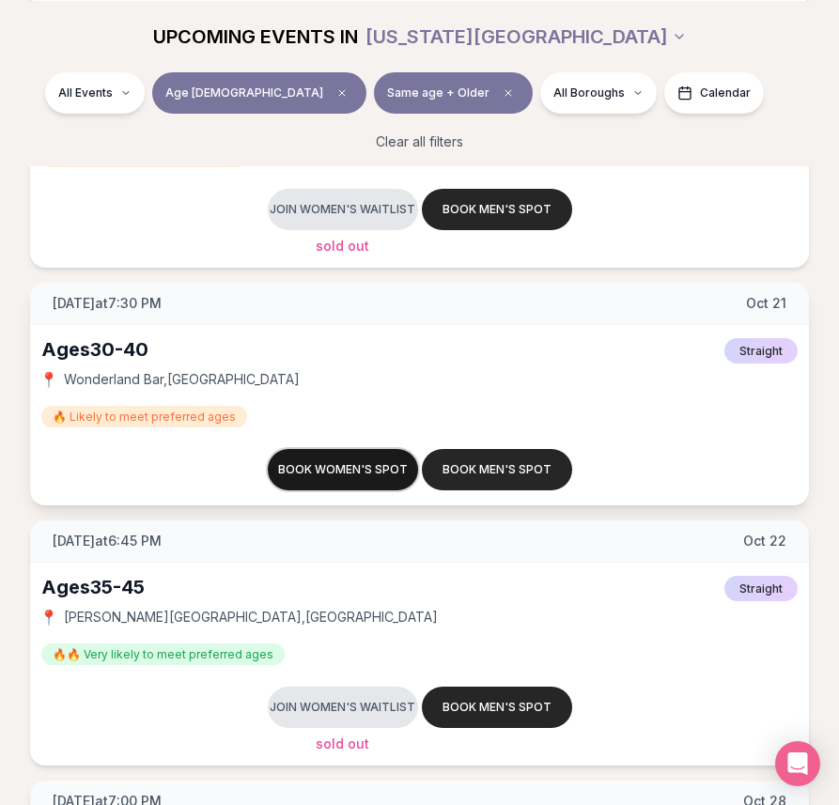
click at [349, 484] on button "Book women's spot" at bounding box center [343, 469] width 150 height 41
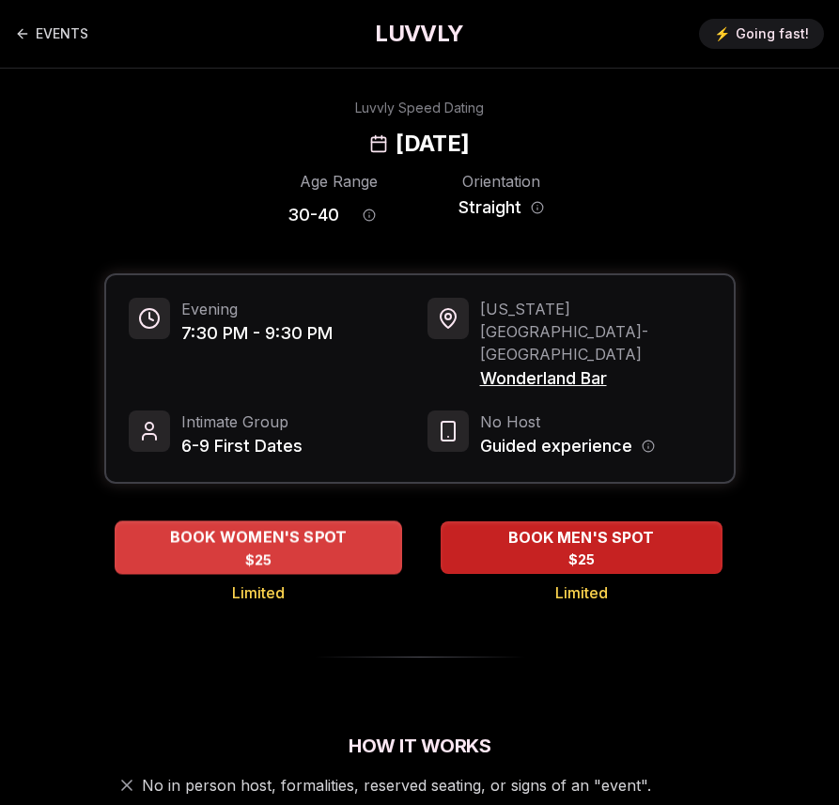
click at [294, 521] on div "BOOK WOMEN'S SPOT $25" at bounding box center [258, 547] width 287 height 52
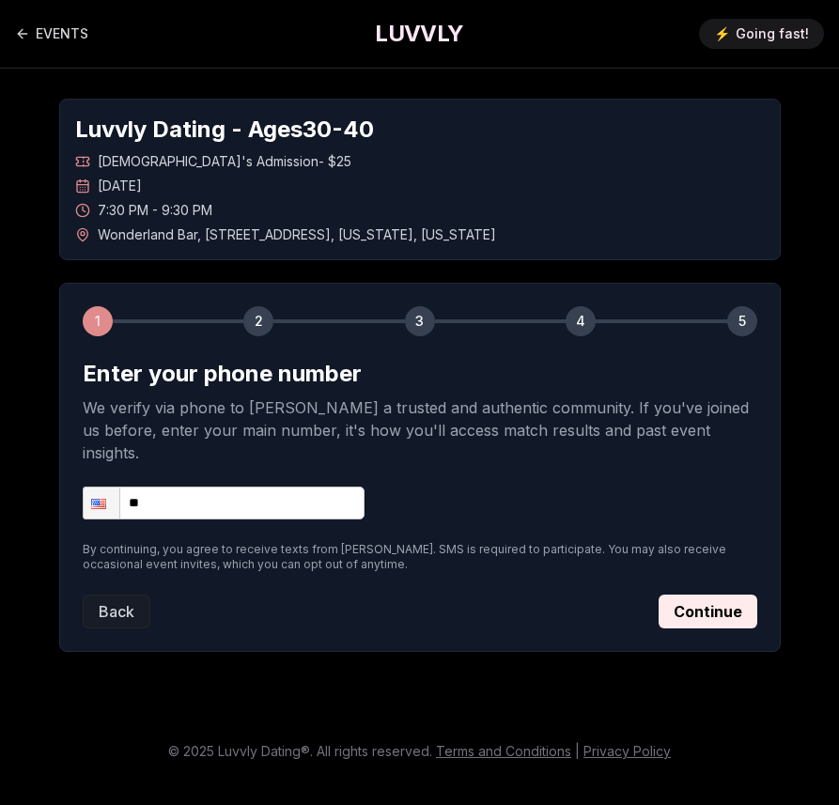
click at [291, 487] on input "**" at bounding box center [224, 503] width 282 height 33
type input "**********"
click at [693, 599] on button "Continue" at bounding box center [707, 612] width 99 height 34
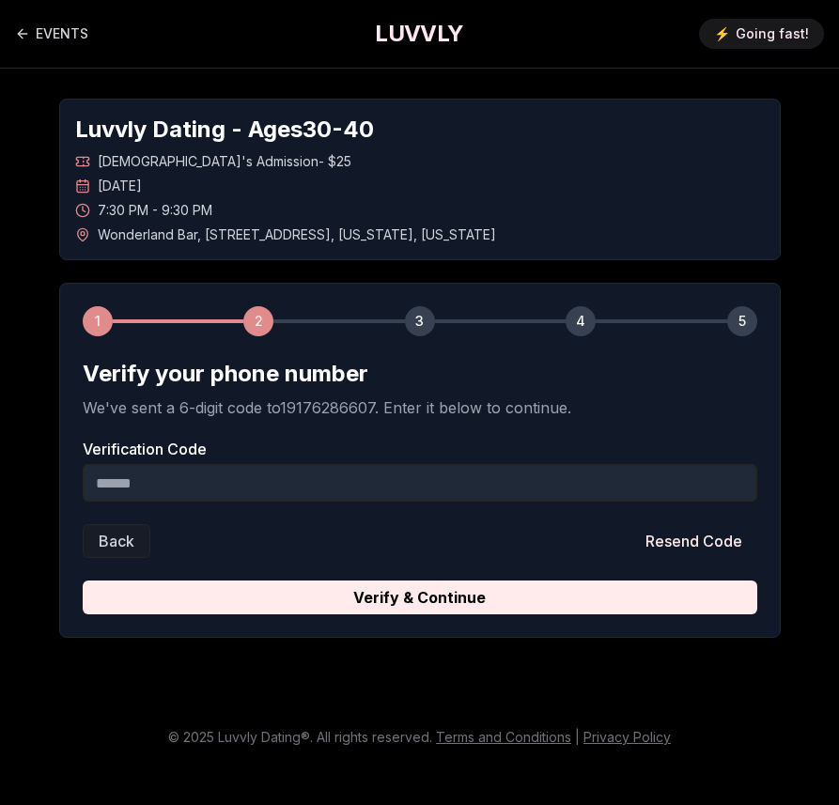
click at [419, 482] on input "Verification Code" at bounding box center [420, 483] width 674 height 38
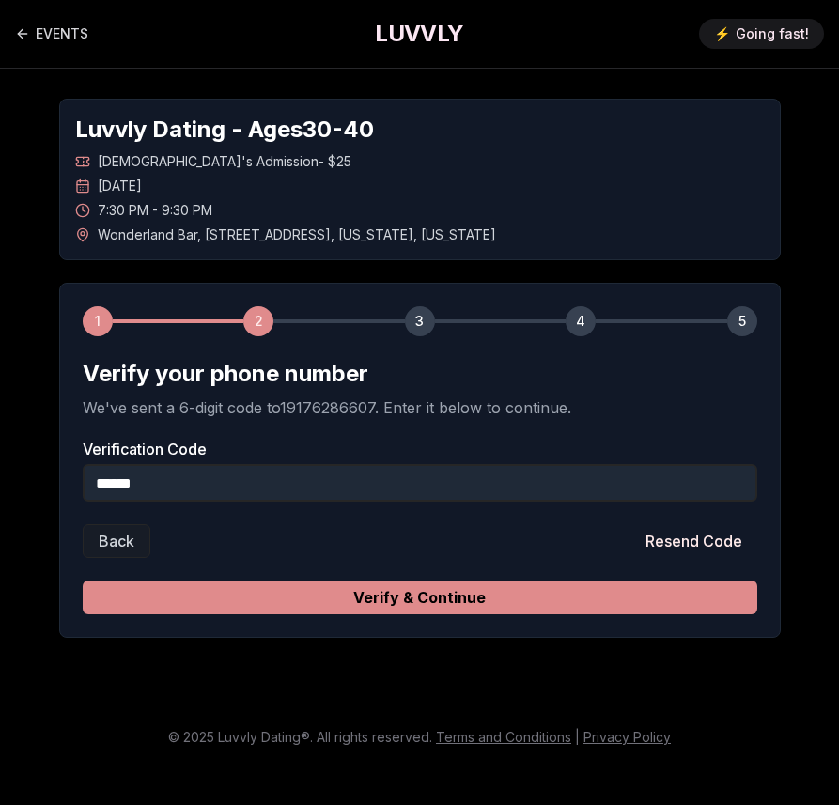
type input "******"
click at [511, 605] on button "Verify & Continue" at bounding box center [420, 597] width 674 height 34
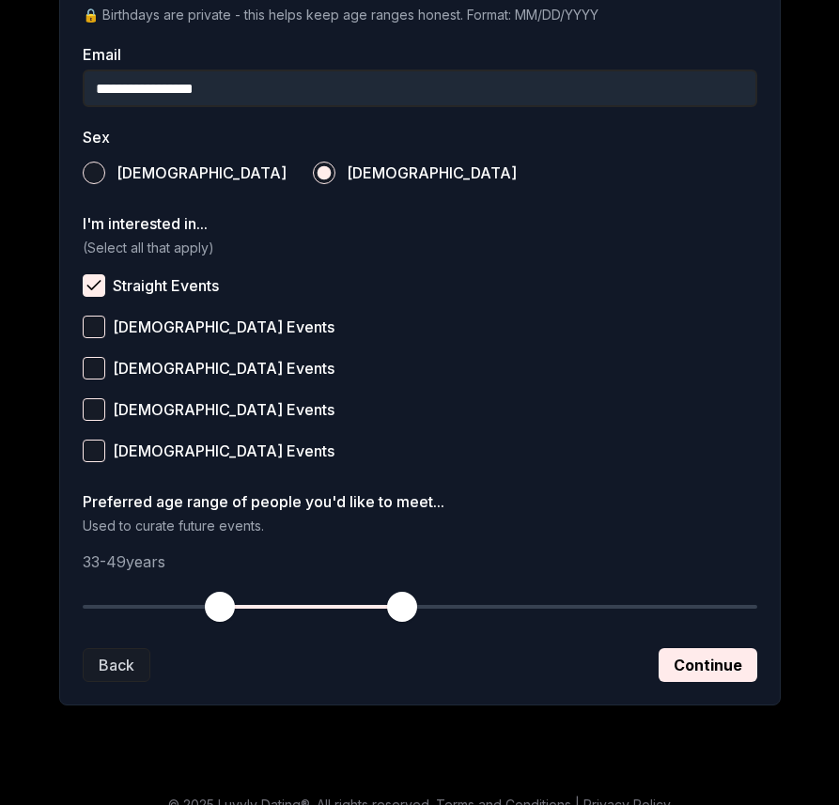
scroll to position [611, 0]
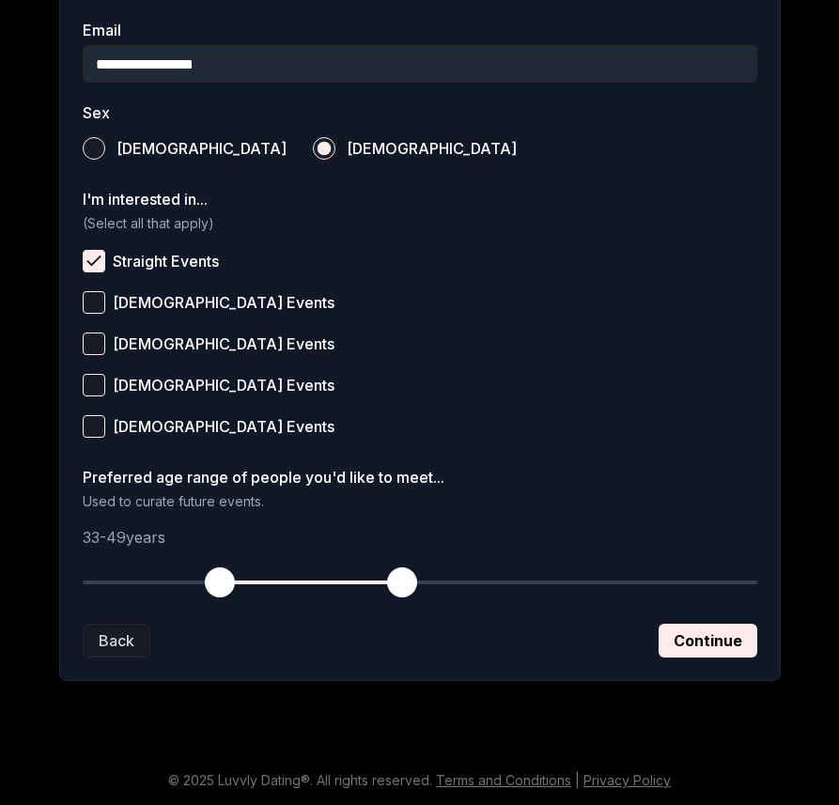
click at [734, 639] on button "Continue" at bounding box center [707, 641] width 99 height 34
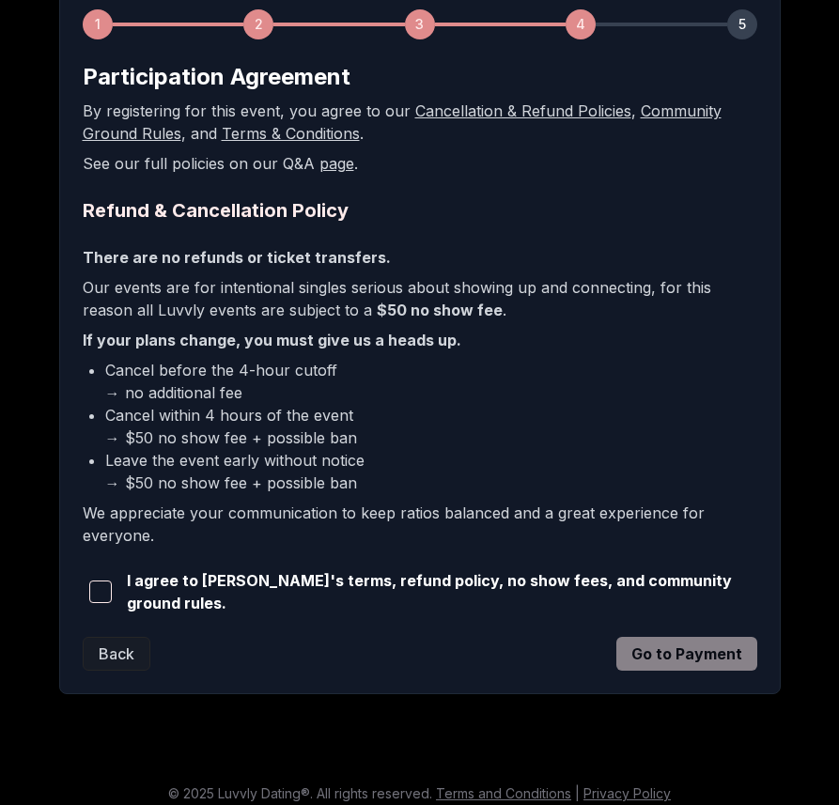
scroll to position [306, 0]
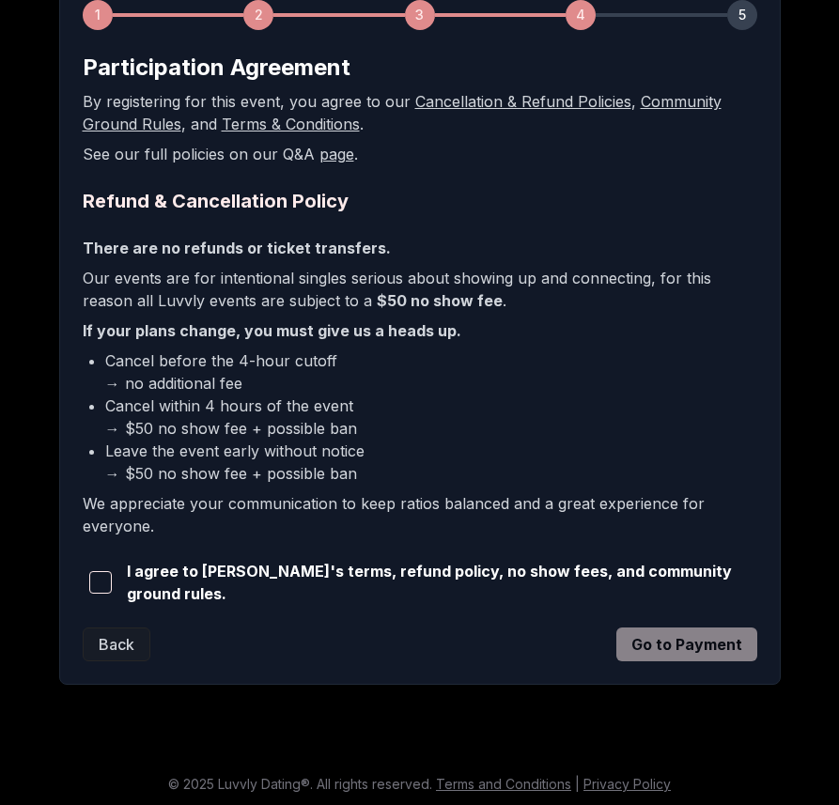
click at [101, 587] on span "button" at bounding box center [100, 582] width 23 height 23
click at [699, 638] on button "Go to Payment" at bounding box center [686, 644] width 141 height 34
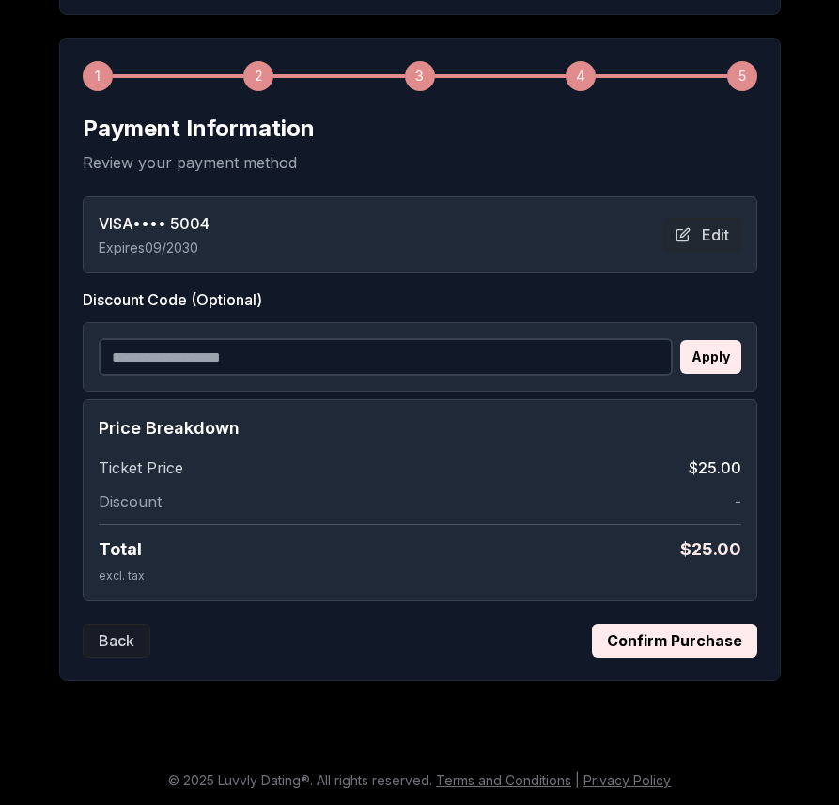
scroll to position [245, 0]
click at [641, 641] on button "Confirm Purchase" at bounding box center [674, 641] width 165 height 34
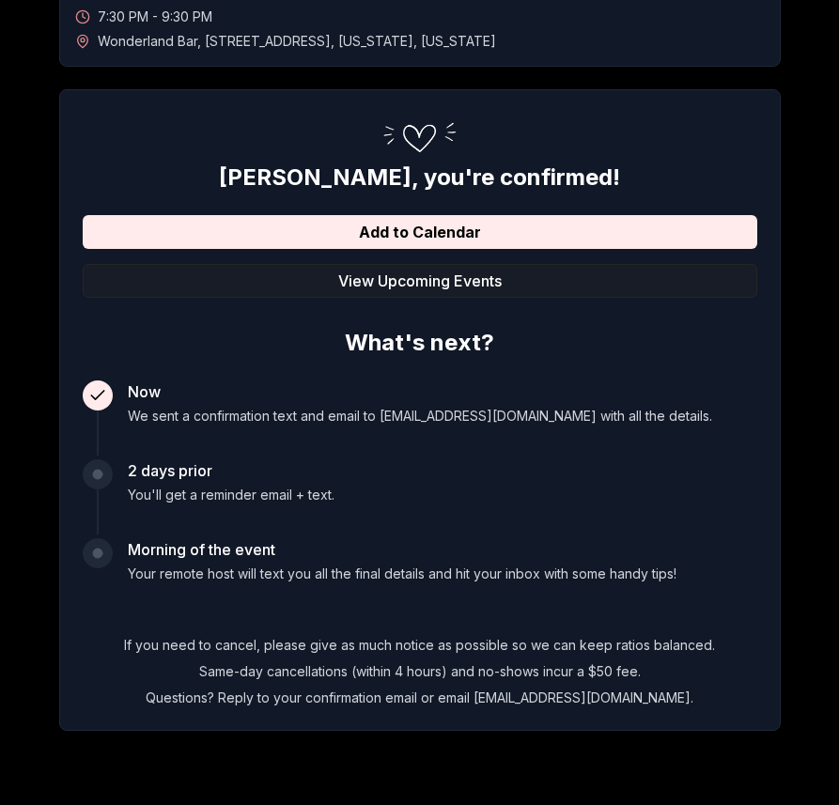
scroll to position [243, 0]
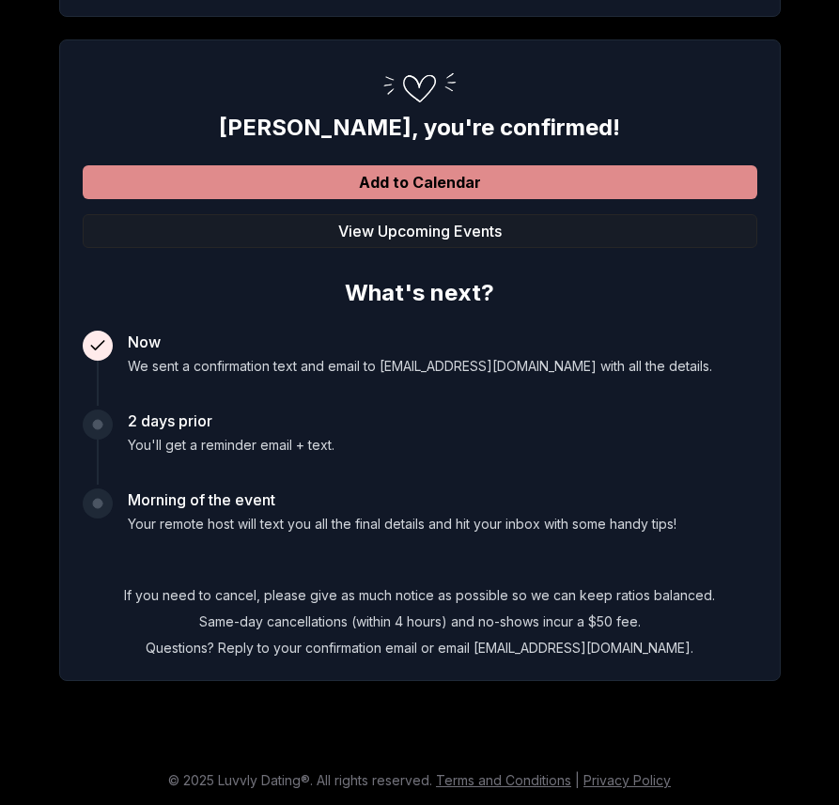
click at [329, 186] on button "Add to Calendar" at bounding box center [420, 182] width 674 height 34
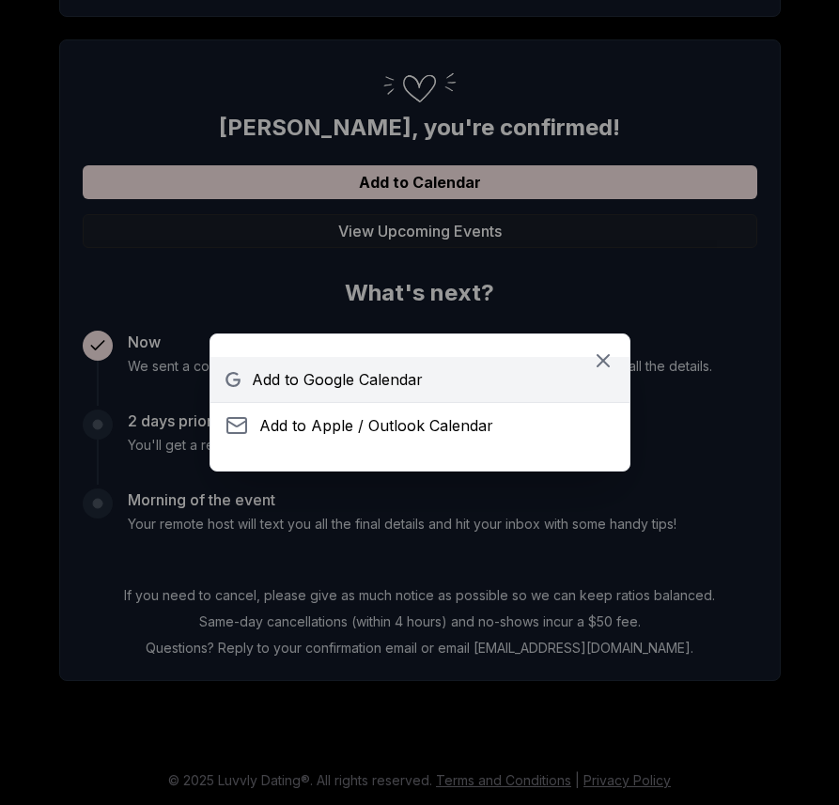
click at [374, 375] on span "Add to Google Calendar" at bounding box center [337, 379] width 171 height 23
